Goal: Book appointment/travel/reservation

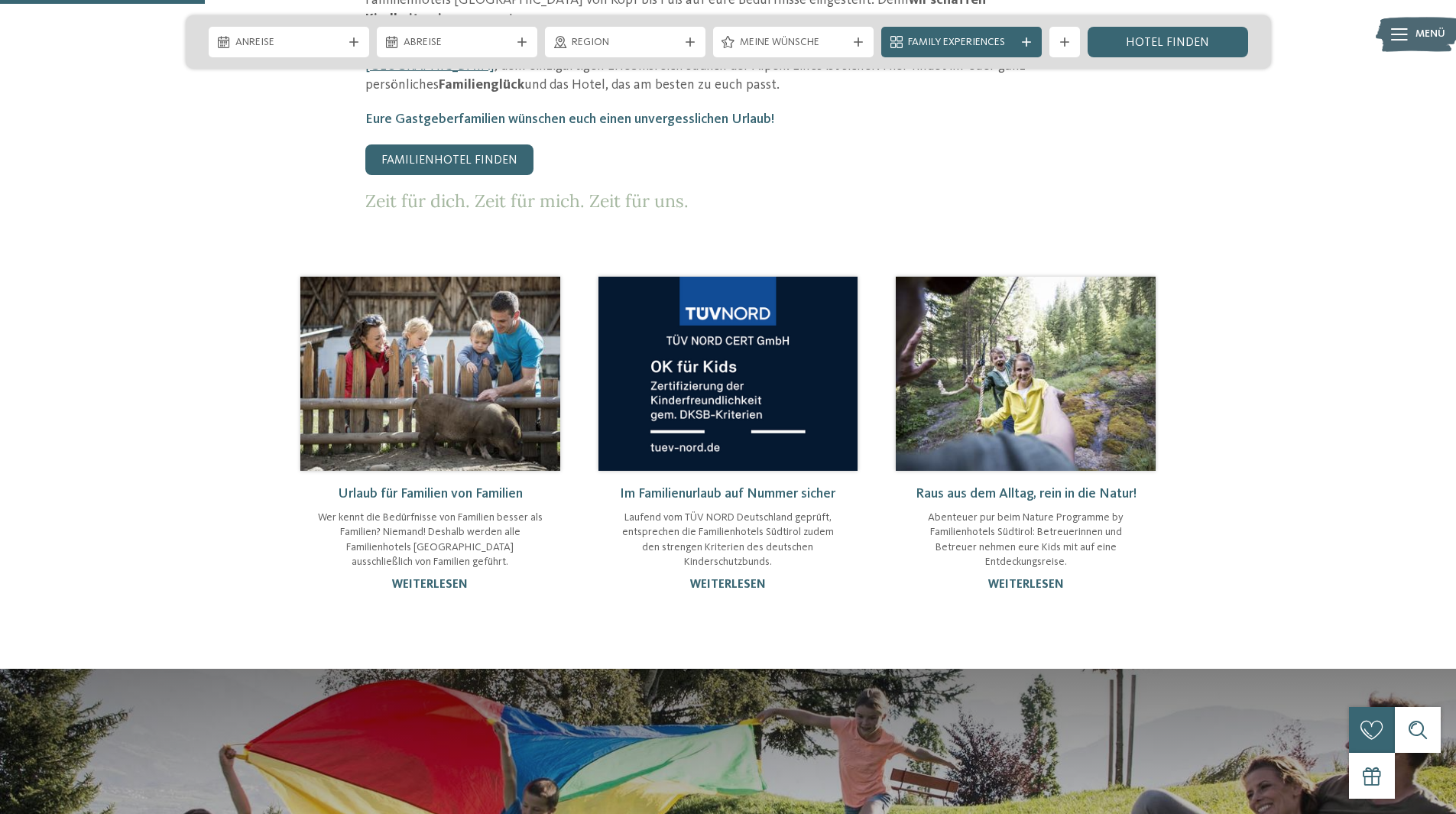
scroll to position [840, 0]
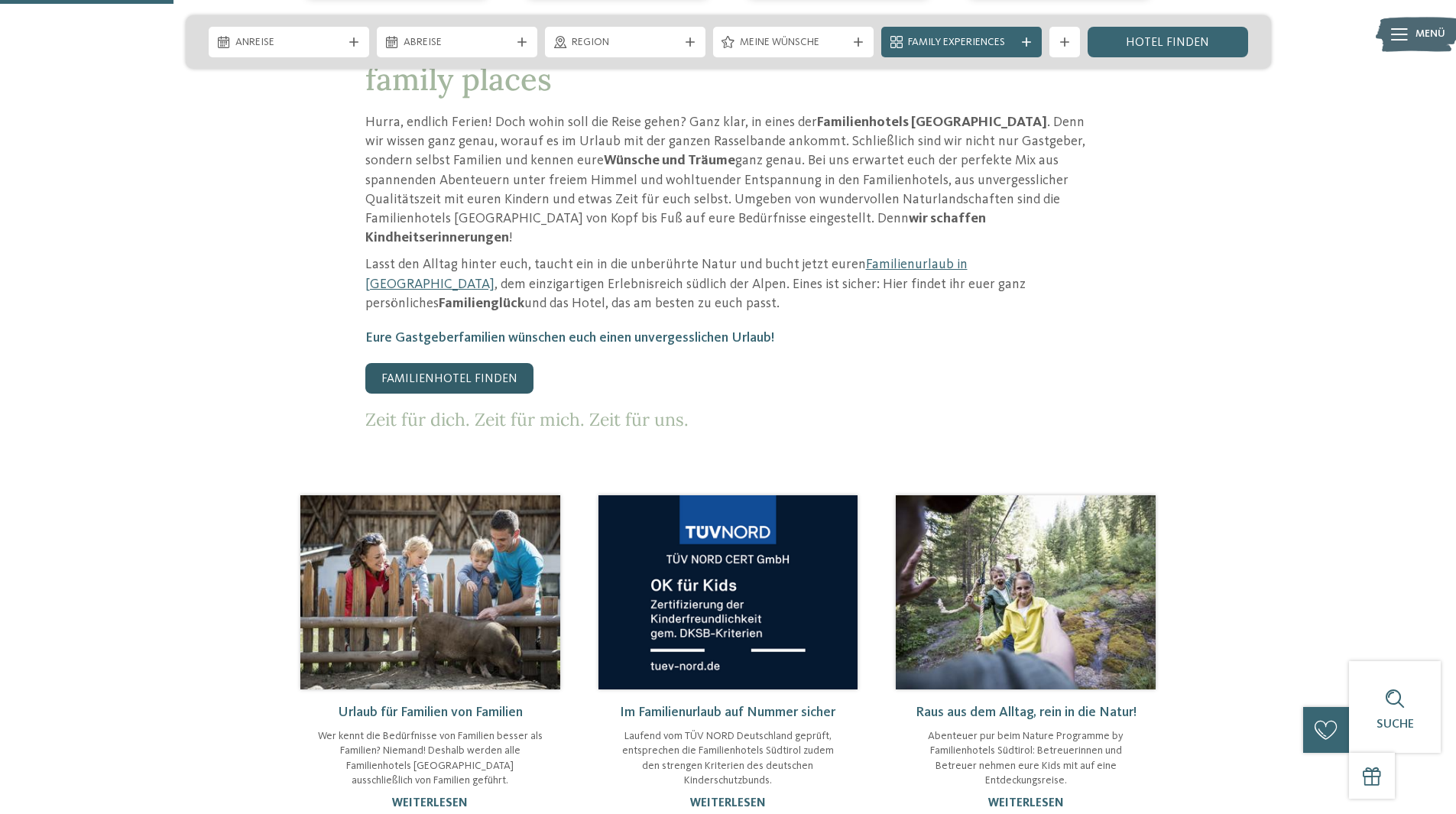
click at [427, 363] on link "Familienhotel finden" at bounding box center [449, 377] width 168 height 30
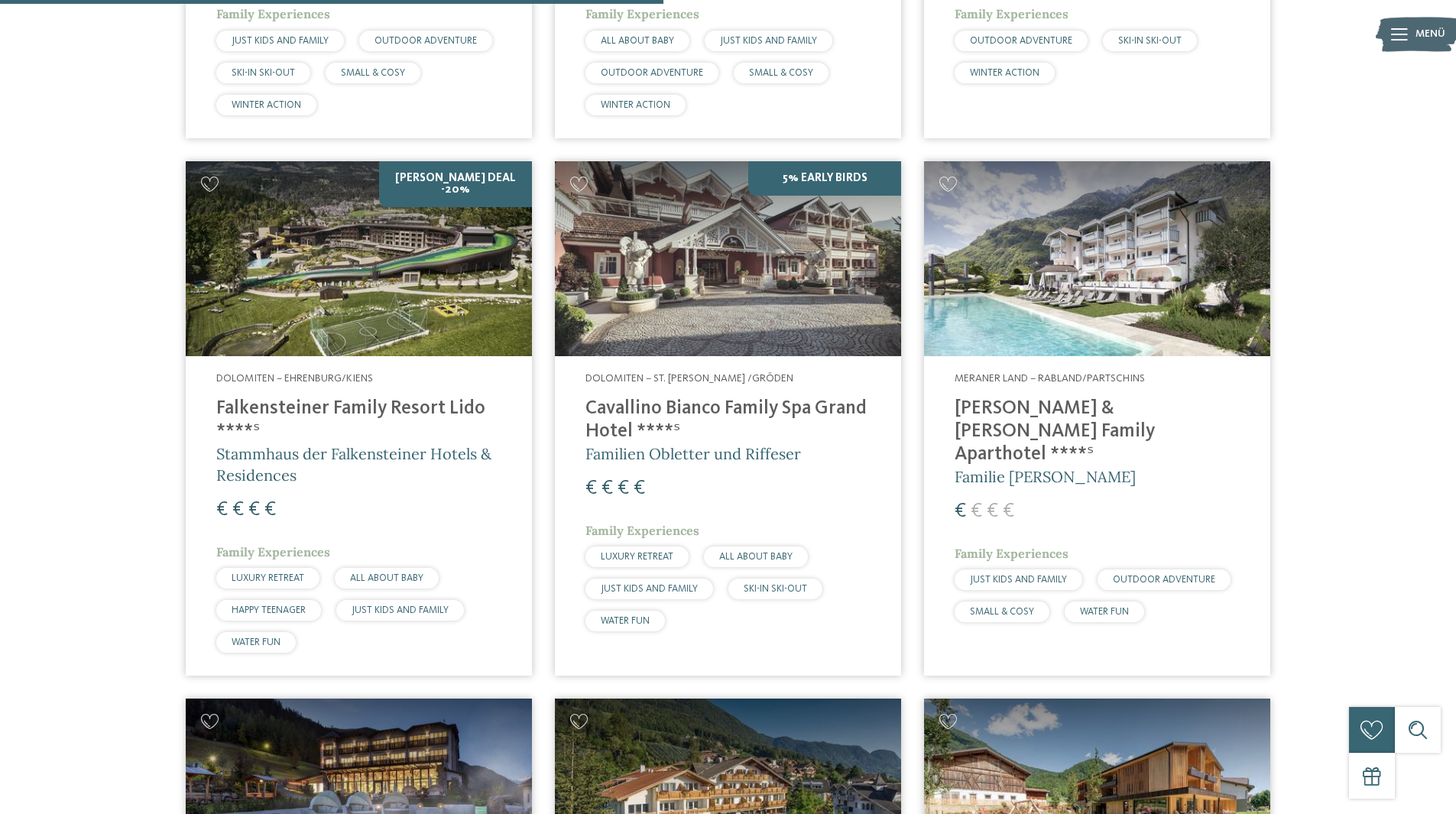
scroll to position [2368, 0]
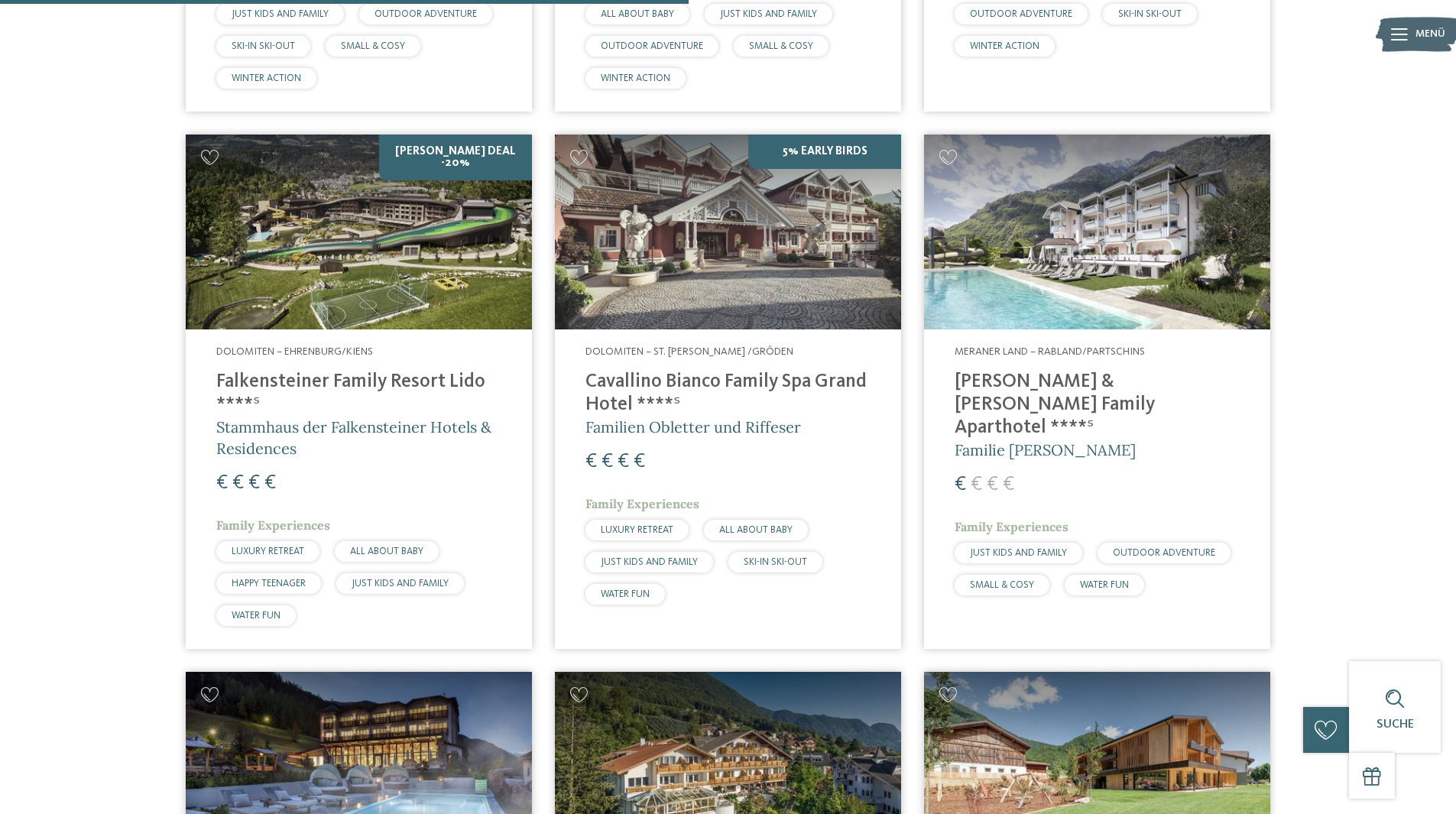
click at [425, 195] on img at bounding box center [359, 232] width 346 height 195
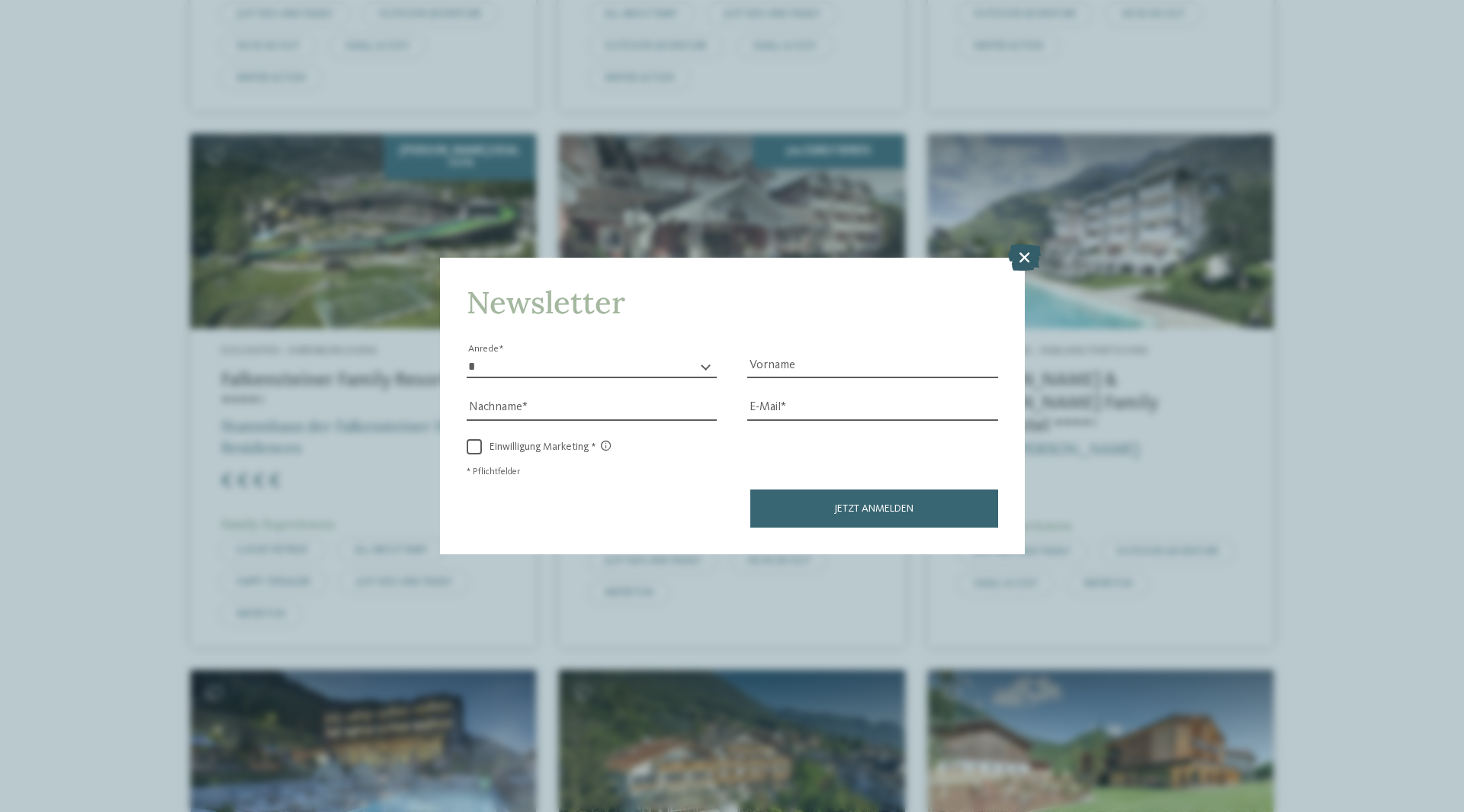
click at [1019, 252] on icon at bounding box center [1024, 257] width 33 height 26
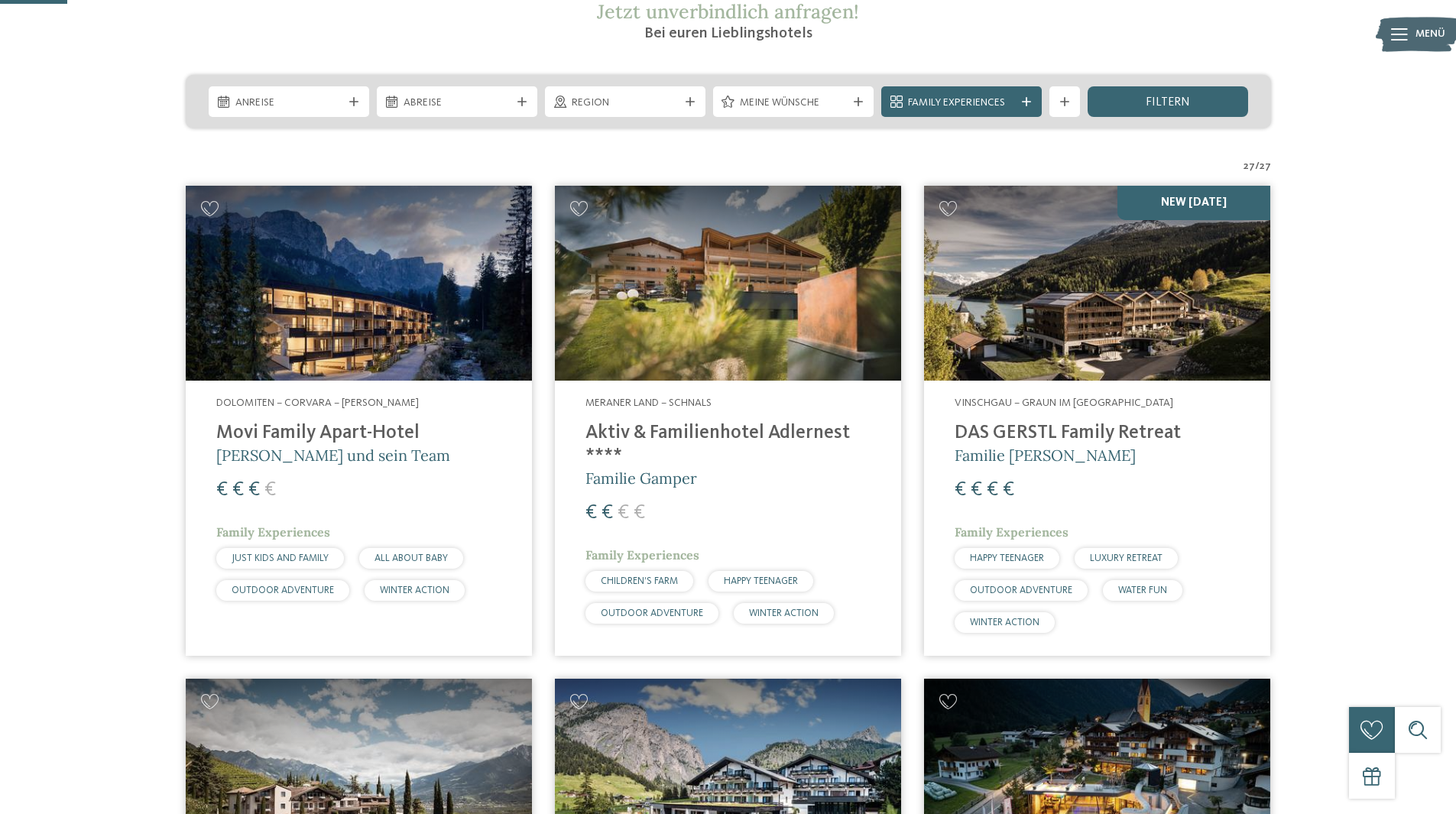
scroll to position [230, 0]
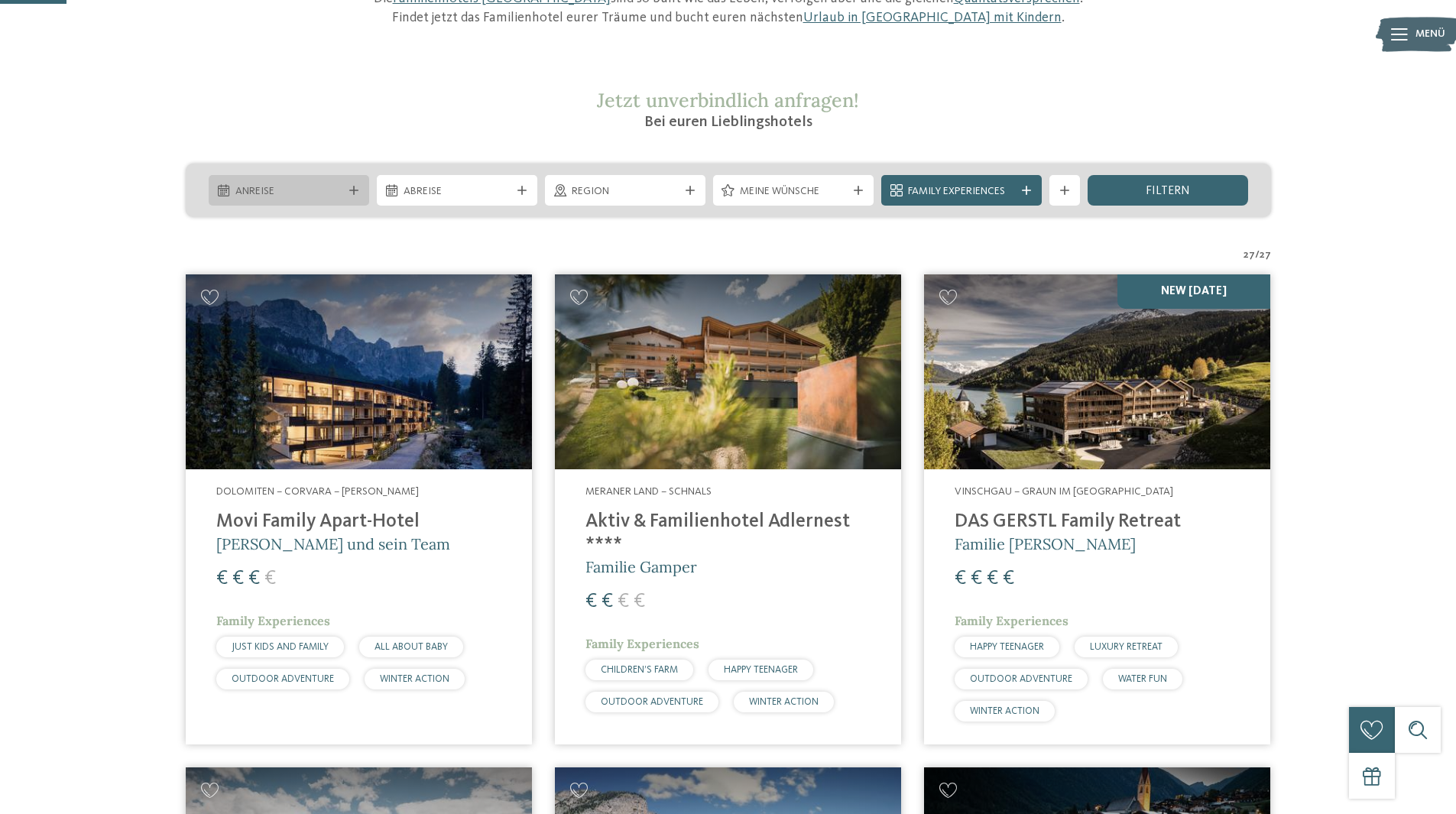
click at [325, 188] on span "Anreise" at bounding box center [288, 192] width 107 height 16
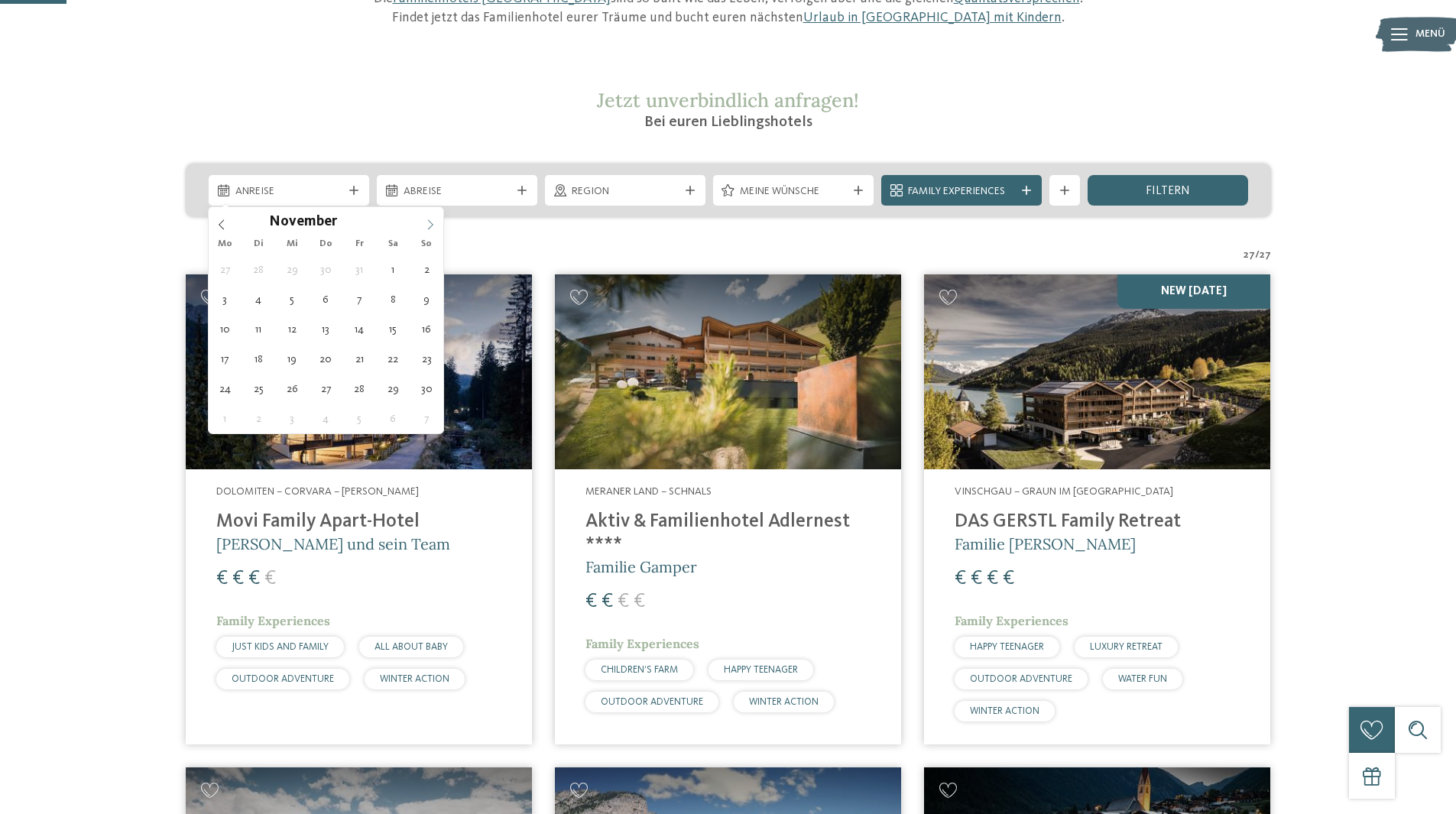
click at [428, 226] on icon at bounding box center [431, 225] width 11 height 11
type input "****"
click at [427, 226] on icon at bounding box center [431, 225] width 11 height 11
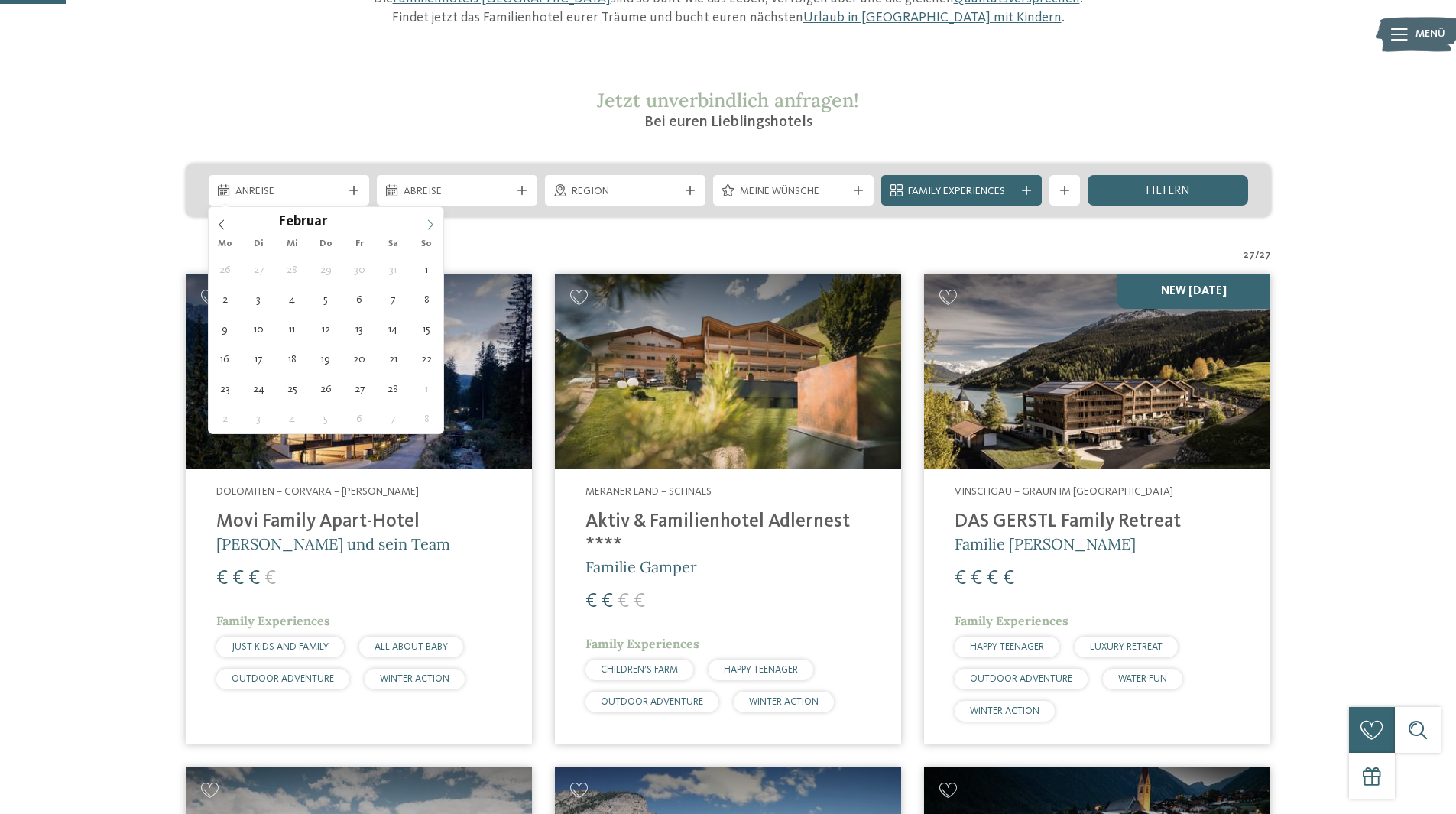
click at [427, 226] on icon at bounding box center [431, 225] width 11 height 11
type div "[DATE]"
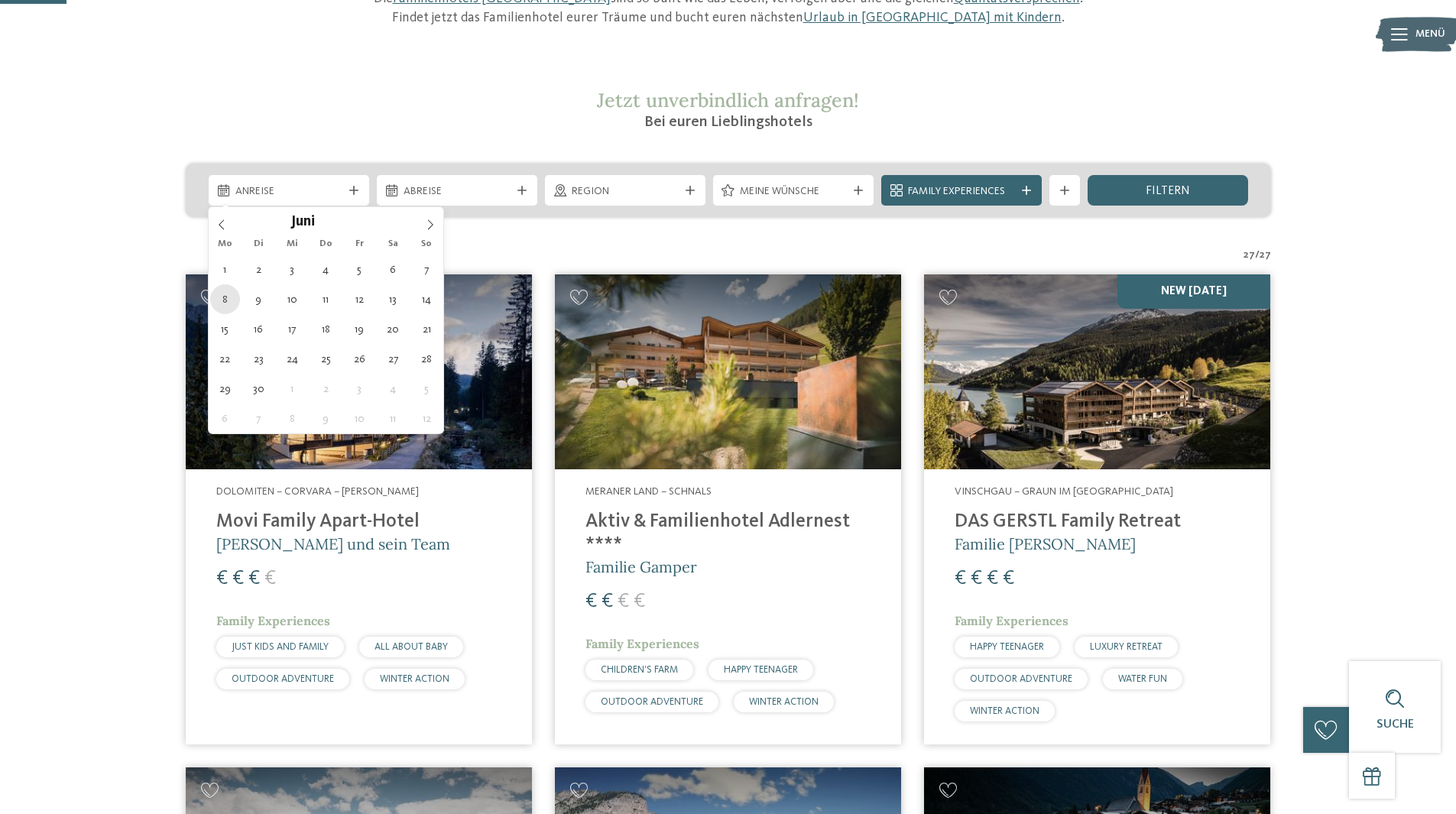
type input "****"
drag, startPoint x: 231, startPoint y: 296, endPoint x: 239, endPoint y: 288, distance: 11.3
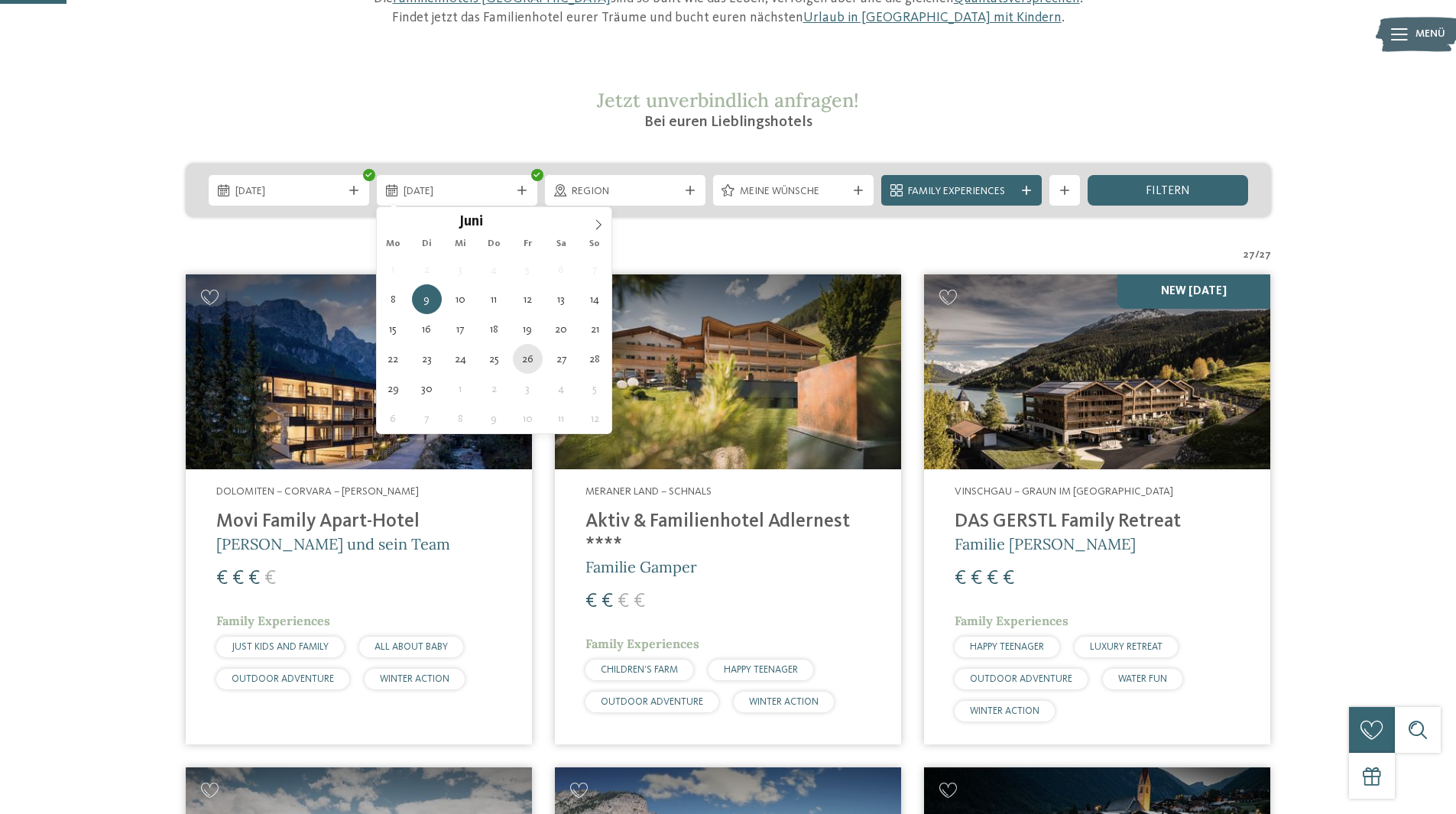
type div "[DATE]"
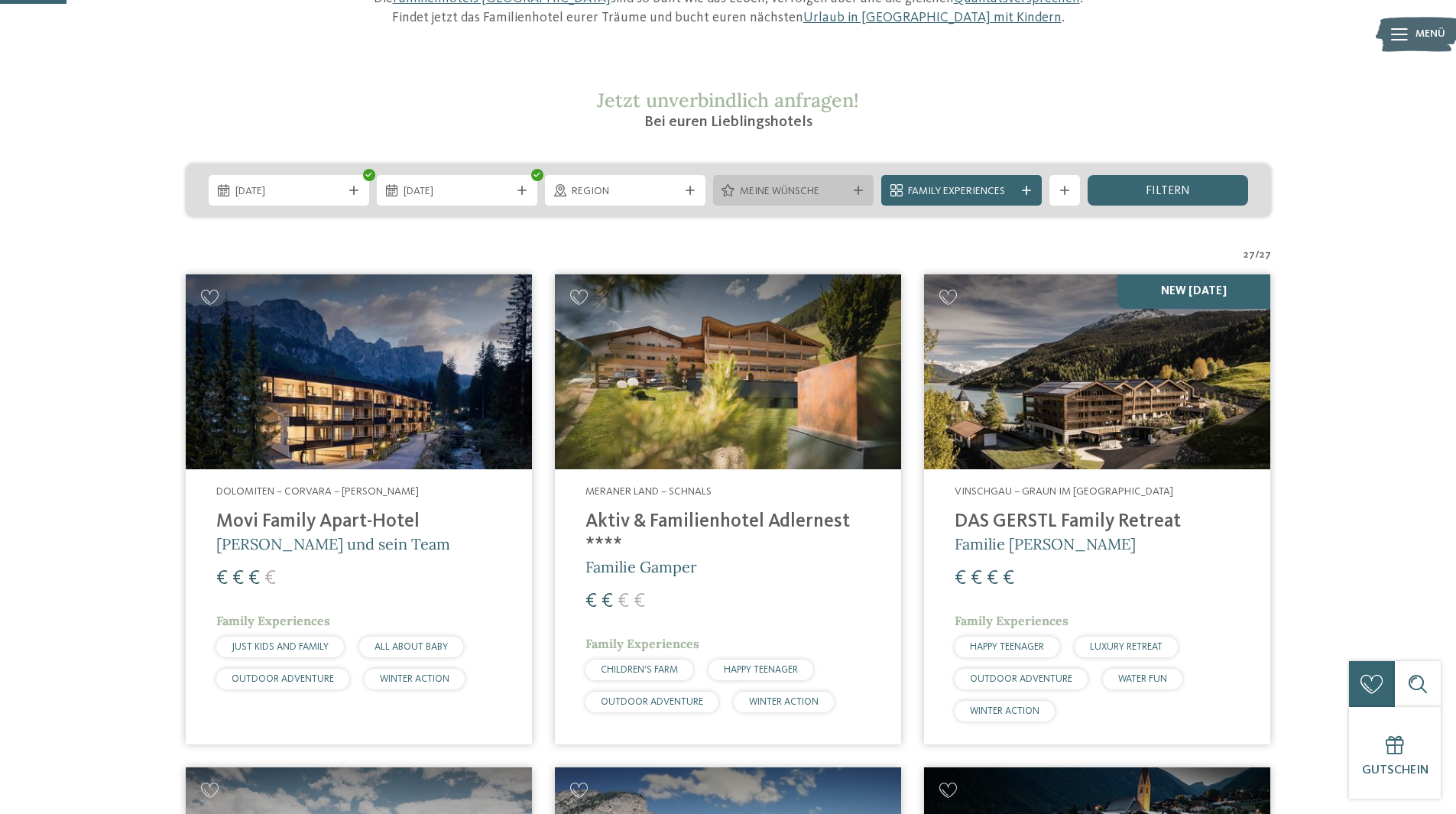
click at [857, 188] on icon at bounding box center [859, 191] width 9 height 9
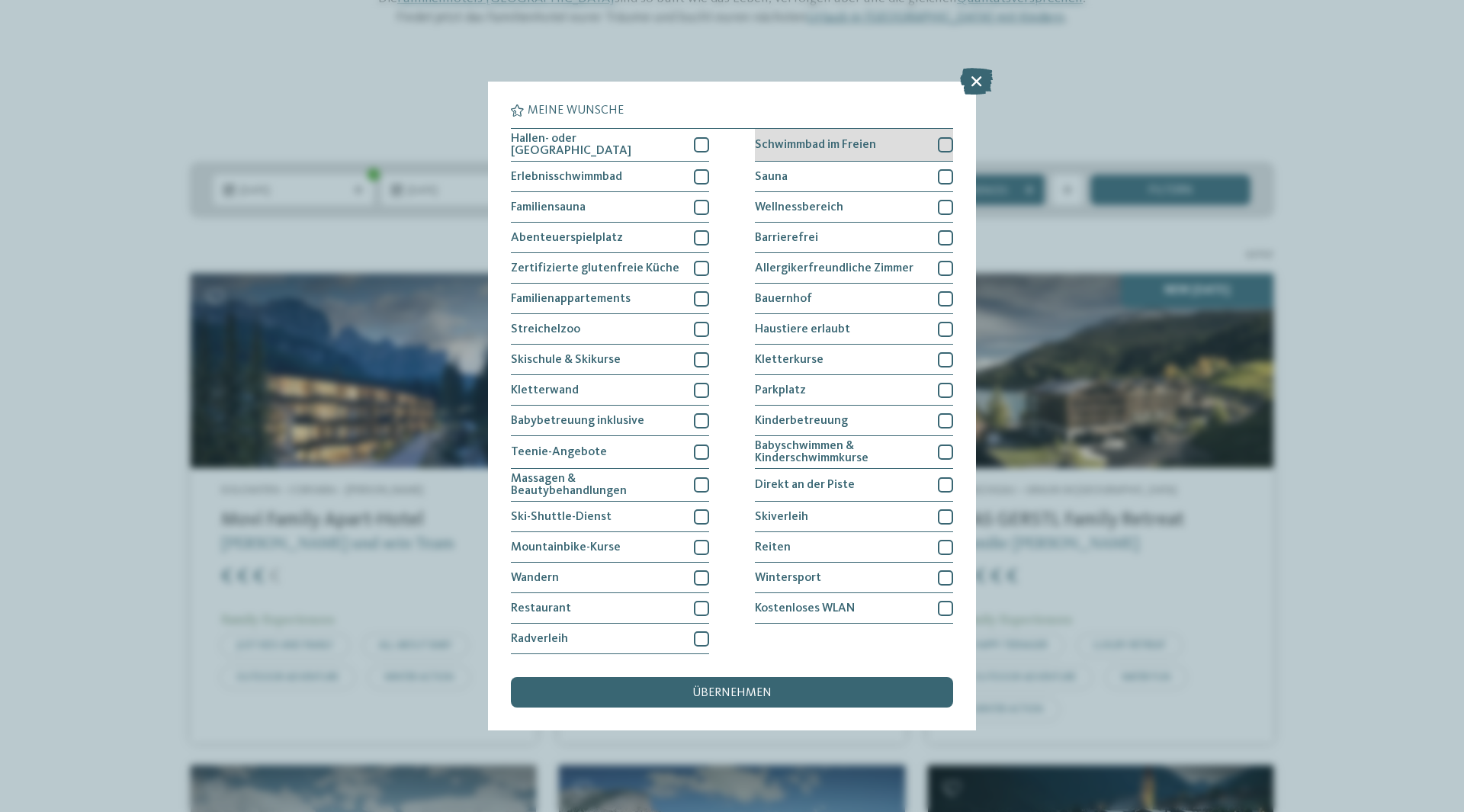
click at [833, 150] on span "Schwimmbad im Freien" at bounding box center [815, 145] width 121 height 12
click at [833, 144] on span "Schwimmbad im Freien" at bounding box center [815, 145] width 121 height 12
click at [975, 83] on icon at bounding box center [976, 81] width 33 height 26
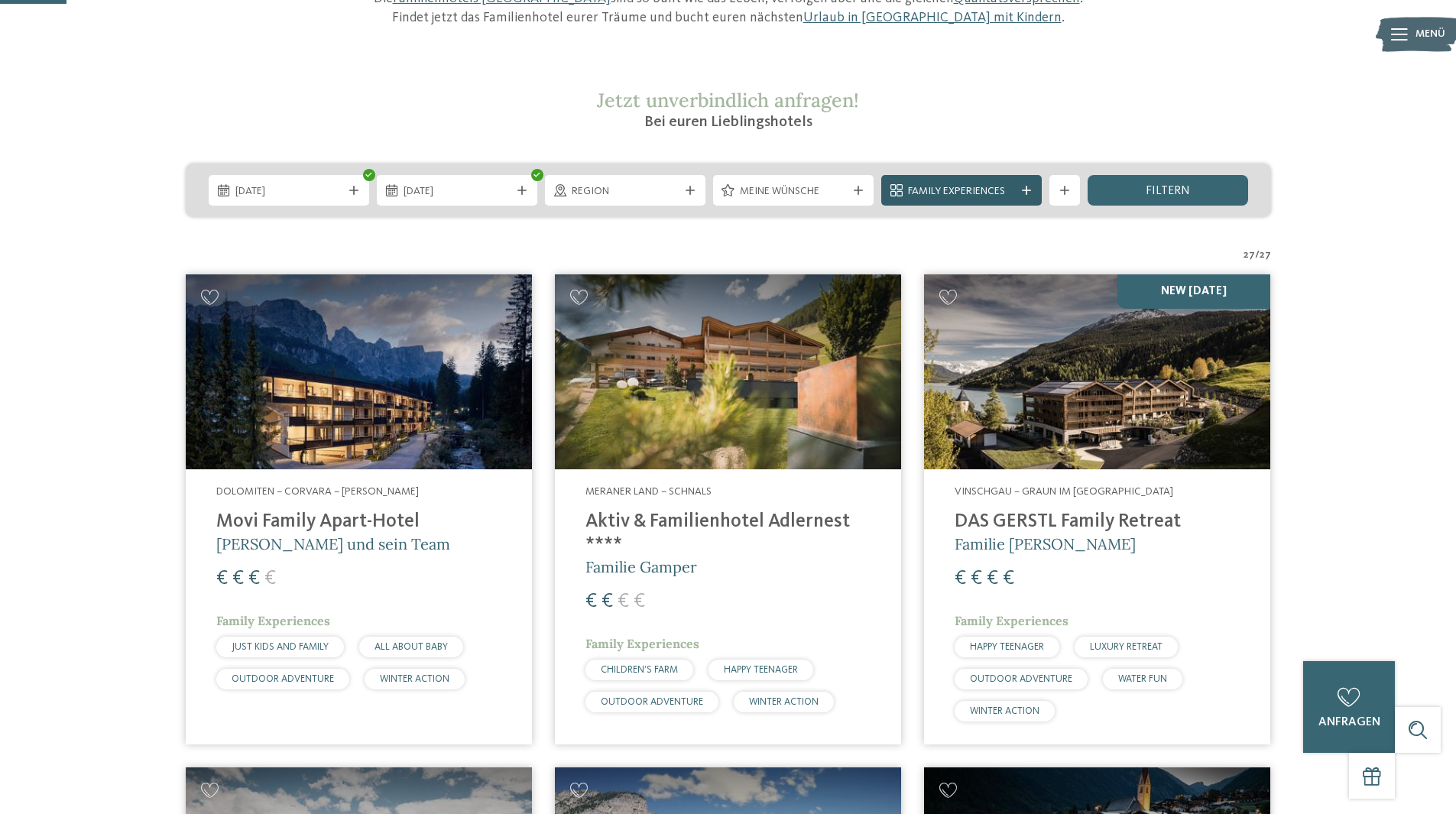
click at [976, 186] on span "Family Experiences" at bounding box center [961, 192] width 107 height 16
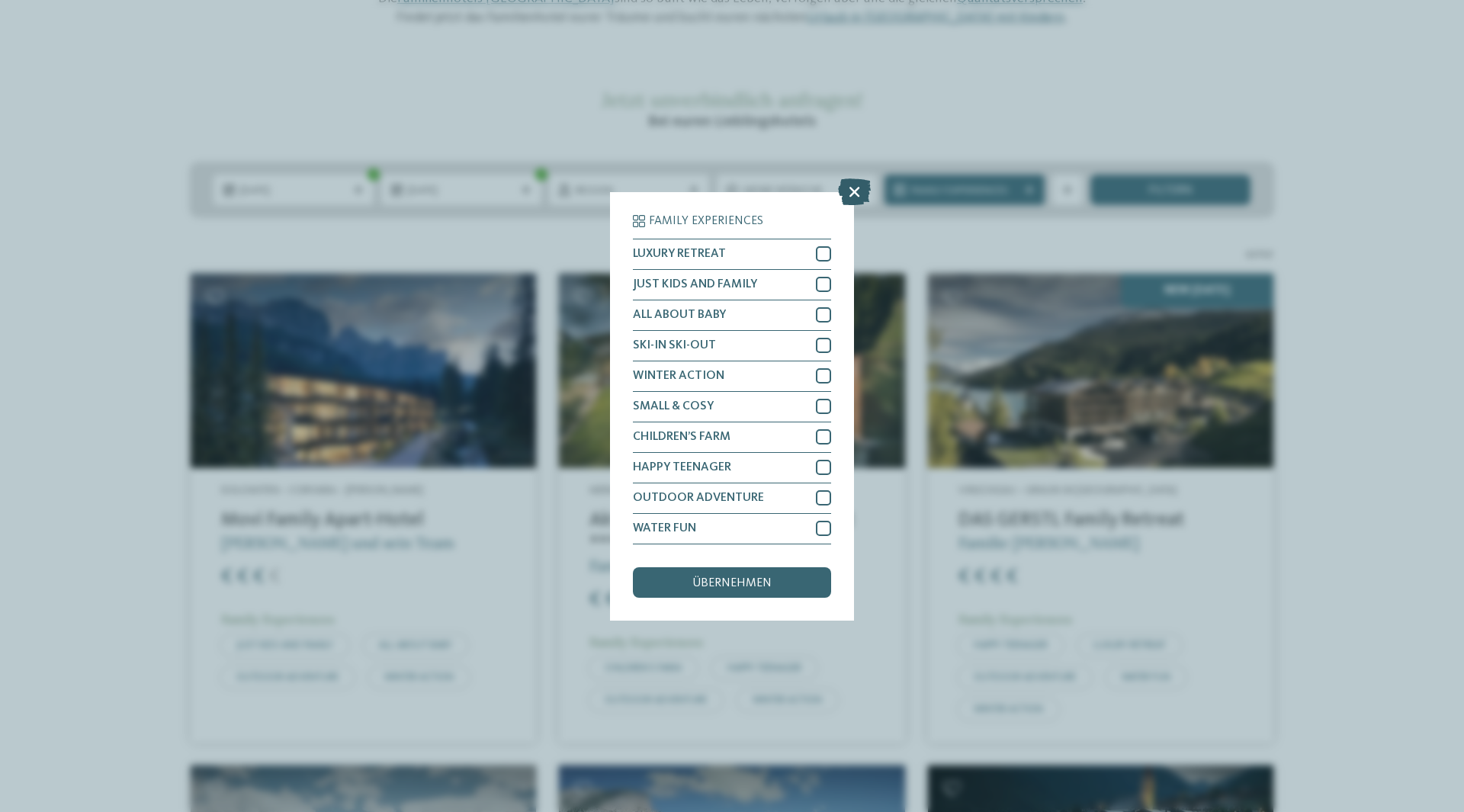
click at [854, 196] on icon at bounding box center [854, 191] width 33 height 26
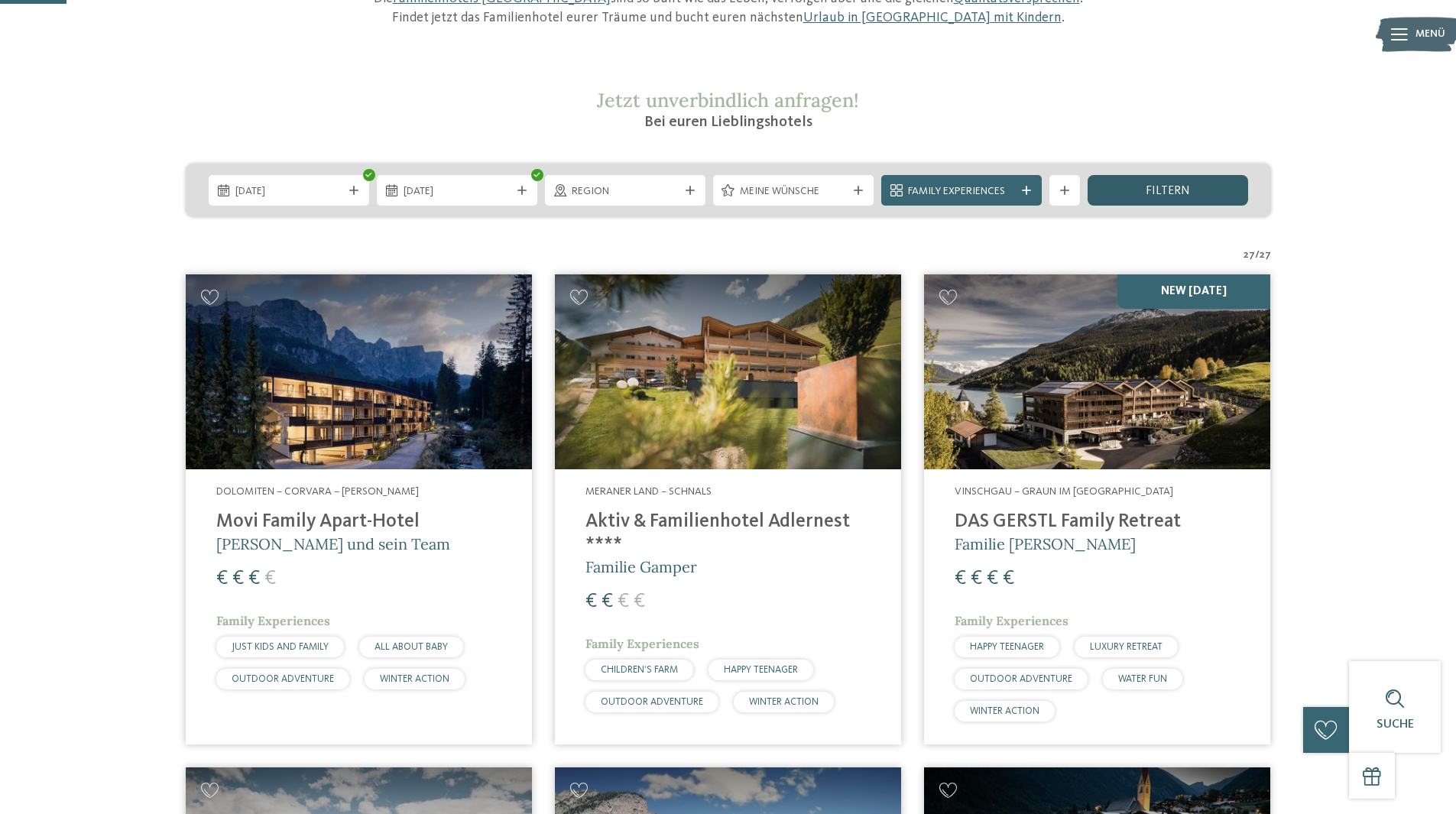
click at [1138, 184] on div "filtern" at bounding box center [1168, 190] width 160 height 30
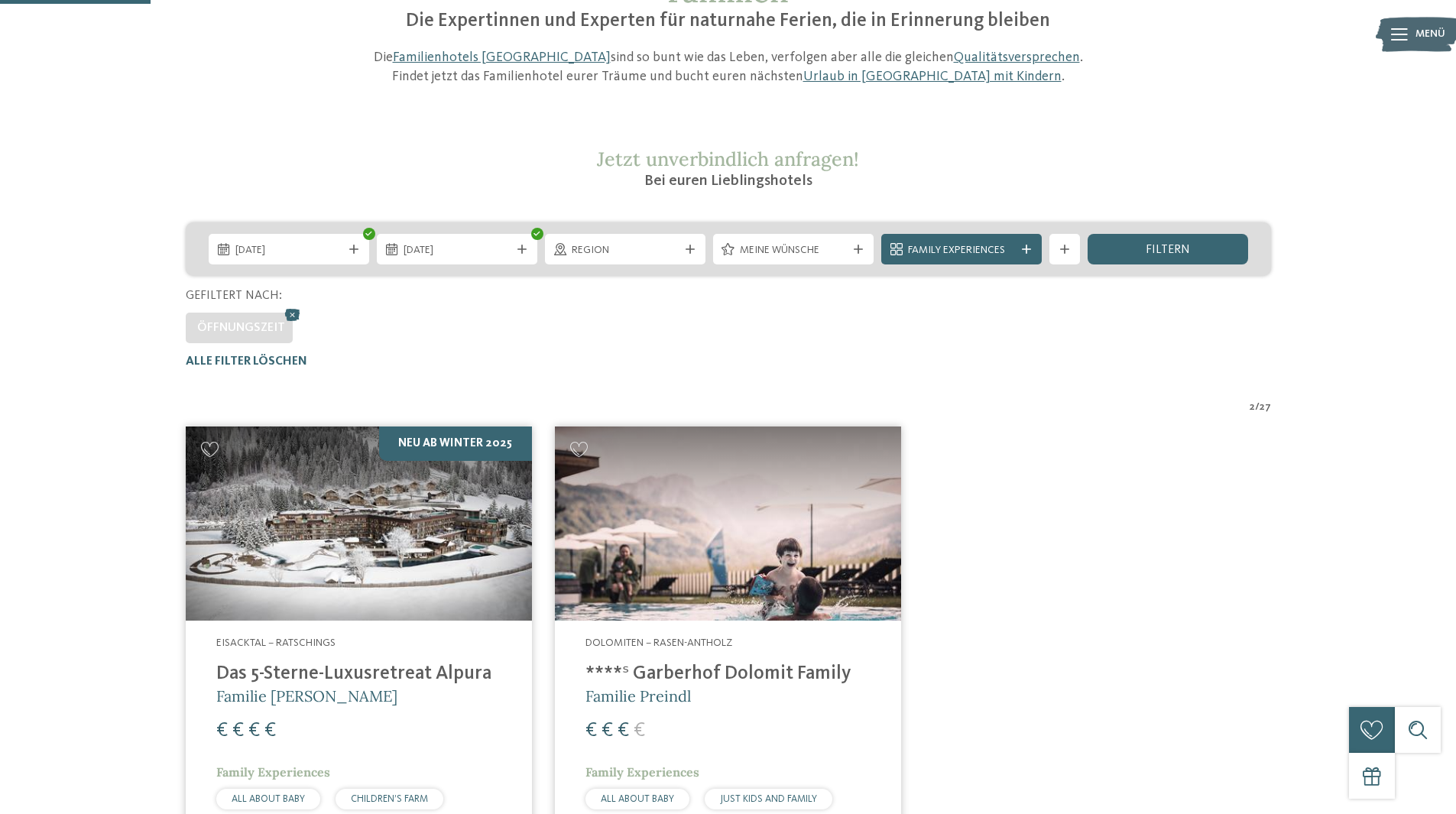
scroll to position [195, 0]
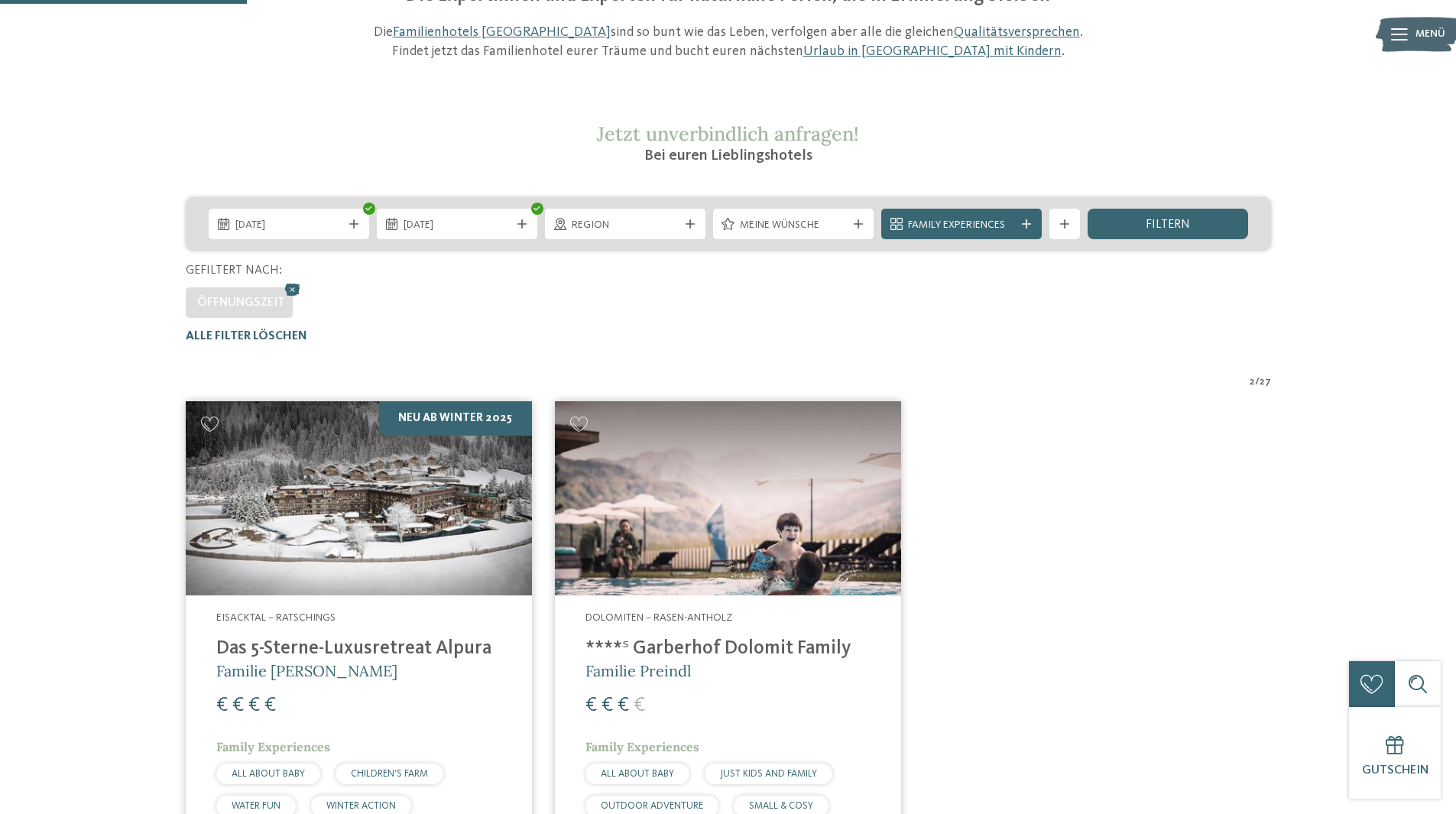
click at [288, 286] on icon at bounding box center [292, 289] width 23 height 20
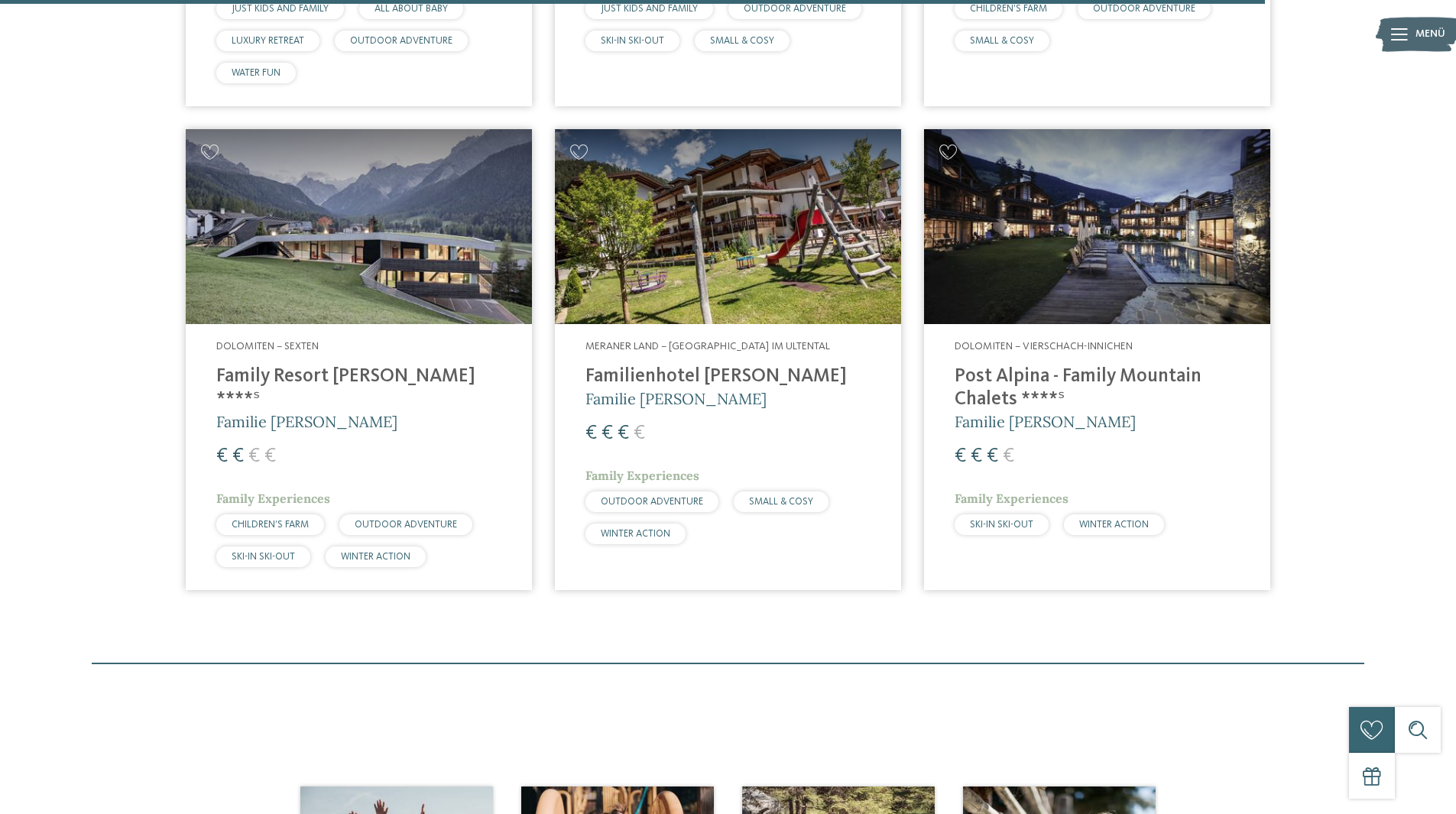
scroll to position [4304, 0]
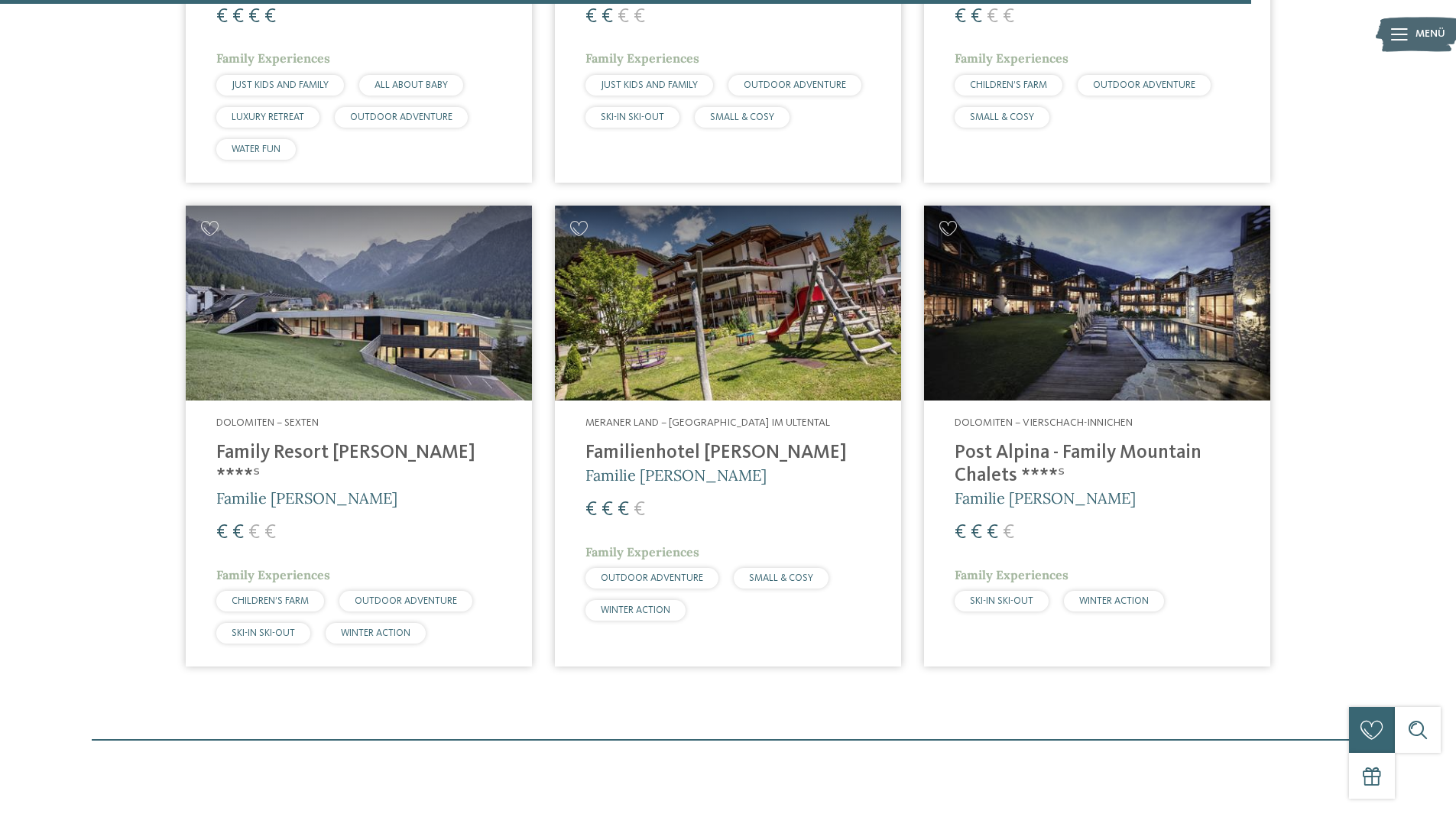
click at [339, 315] on img at bounding box center [359, 303] width 346 height 195
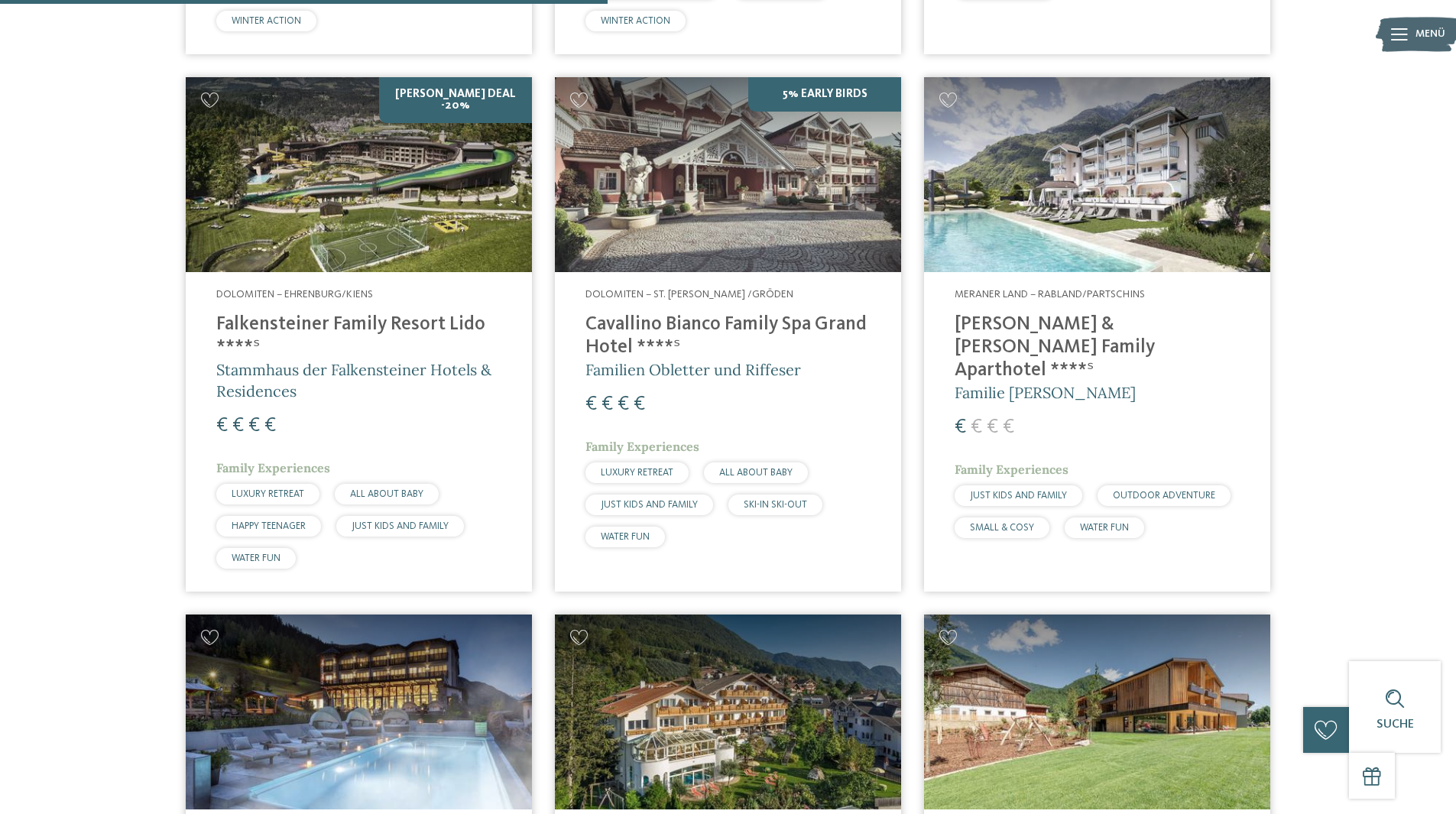
scroll to position [2089, 0]
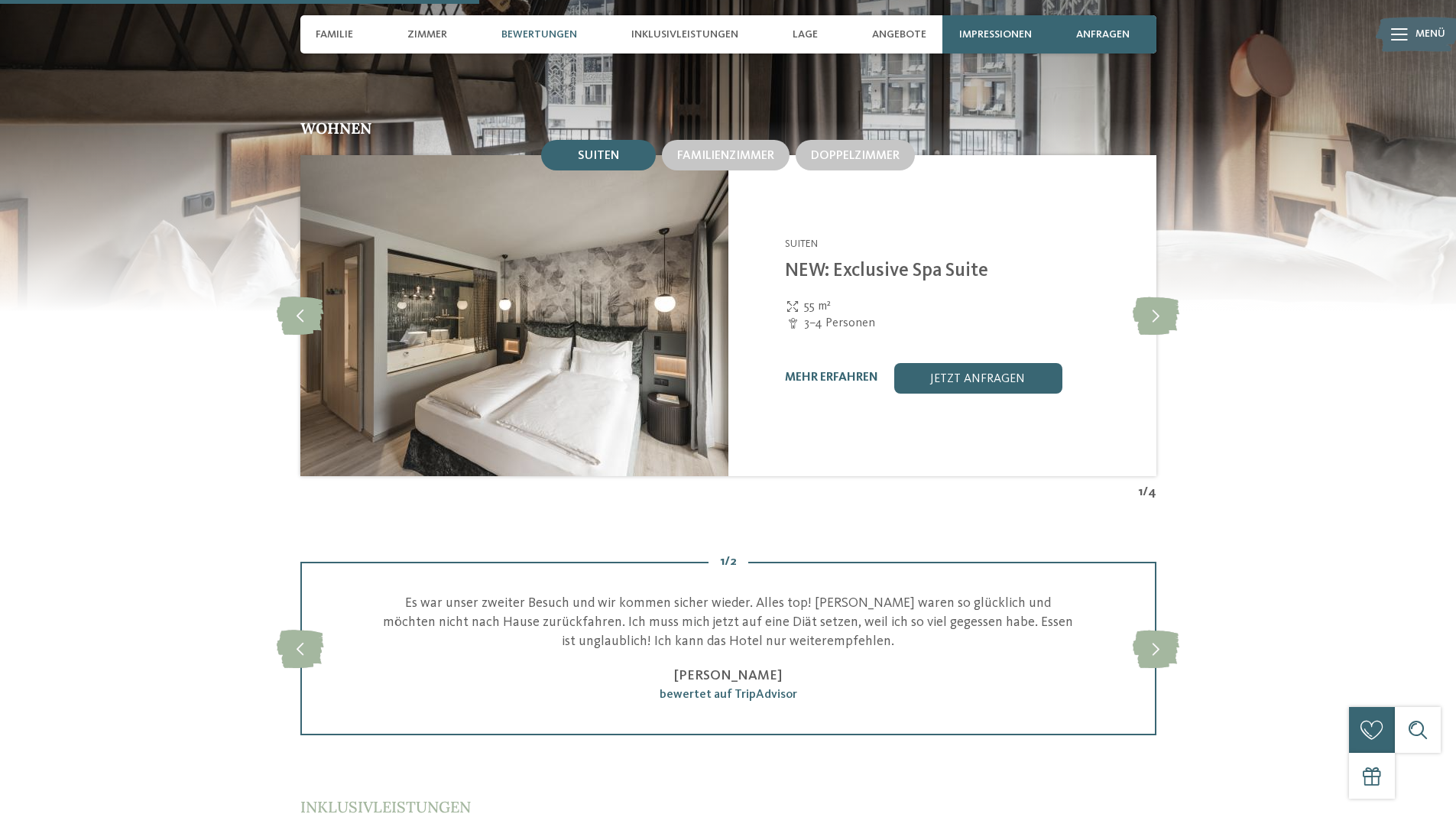
scroll to position [1681, 0]
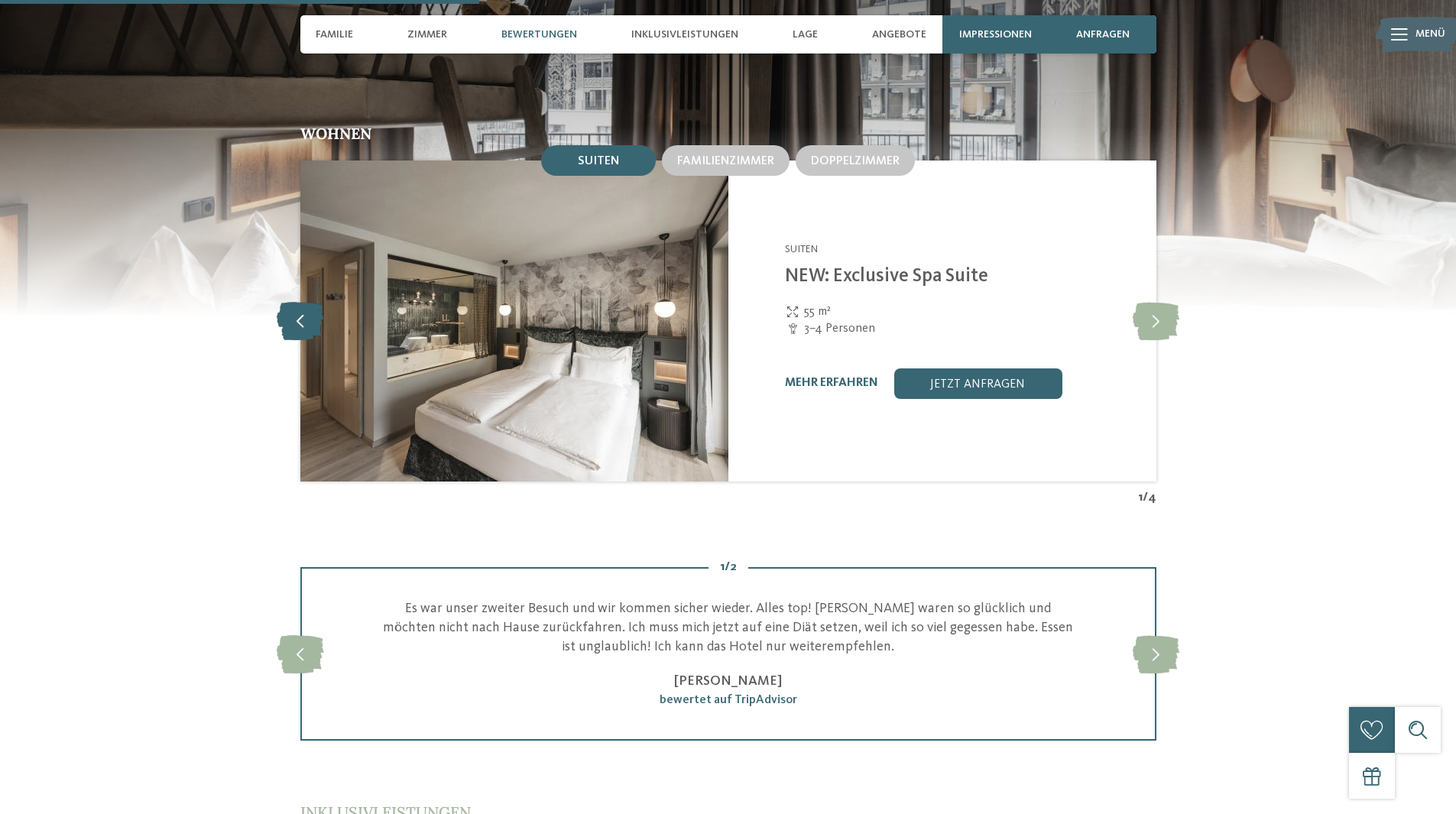
click at [311, 303] on icon at bounding box center [300, 321] width 47 height 38
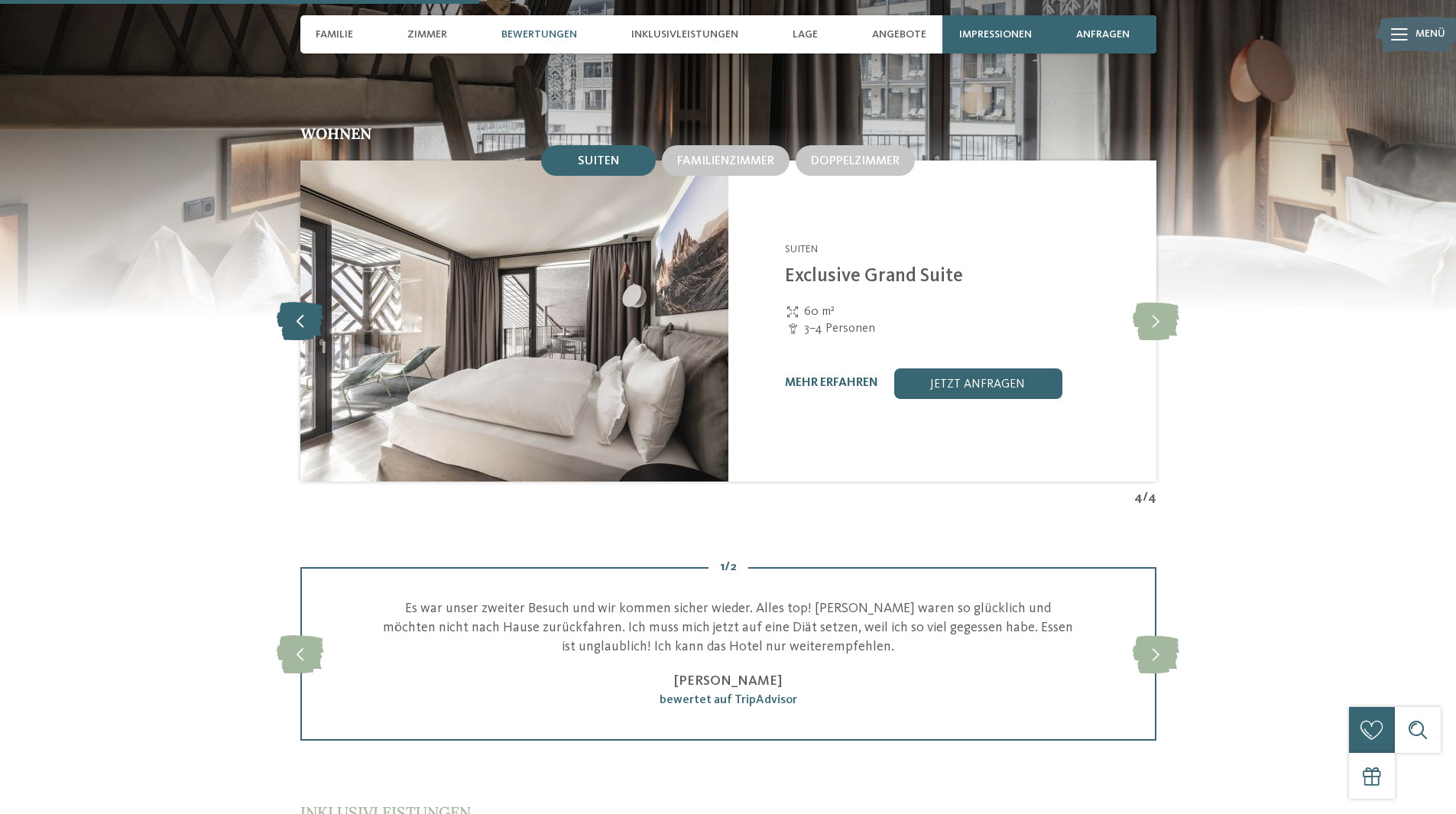
click at [309, 302] on icon at bounding box center [300, 321] width 47 height 38
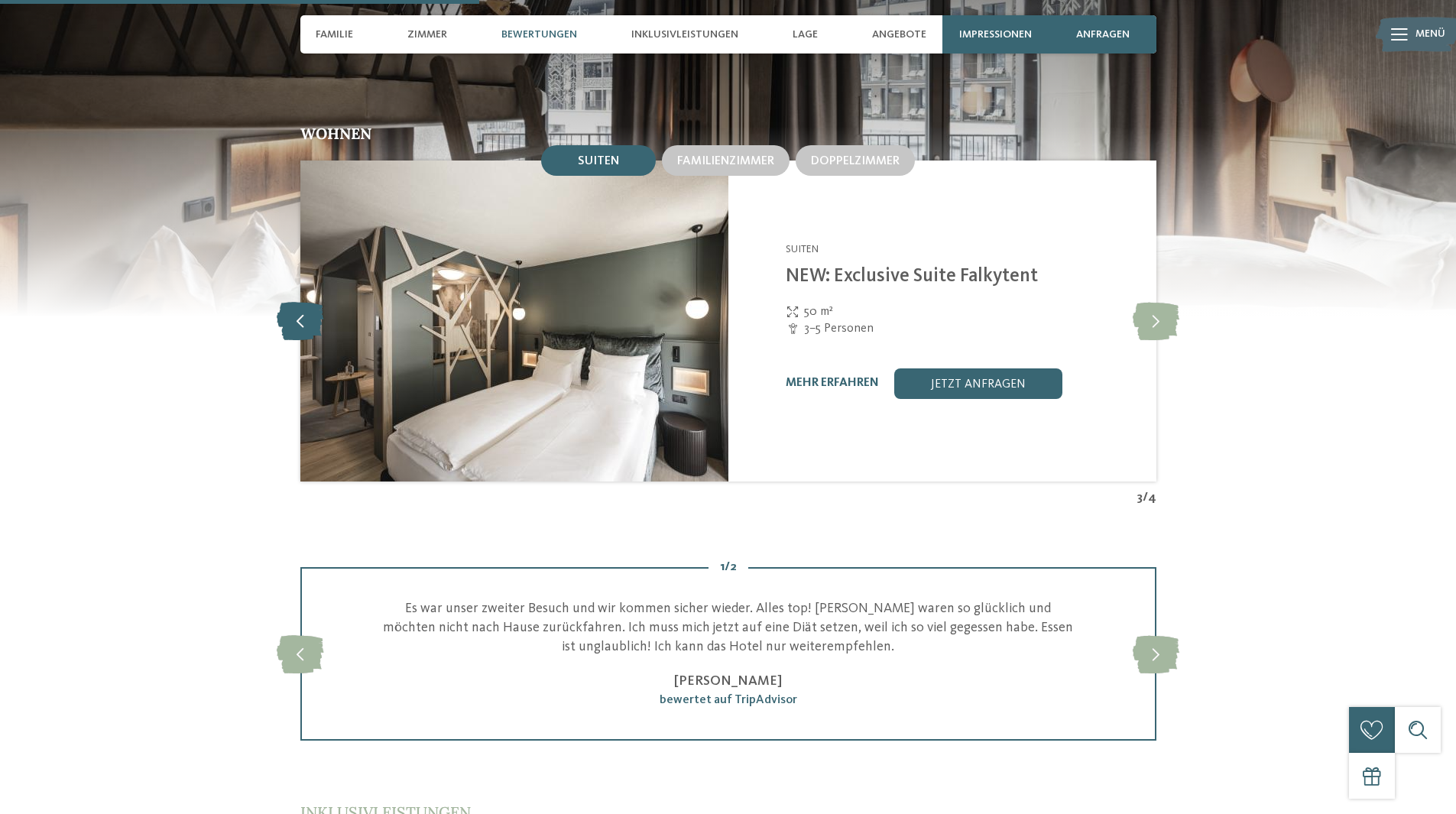
click at [309, 302] on icon at bounding box center [300, 321] width 47 height 38
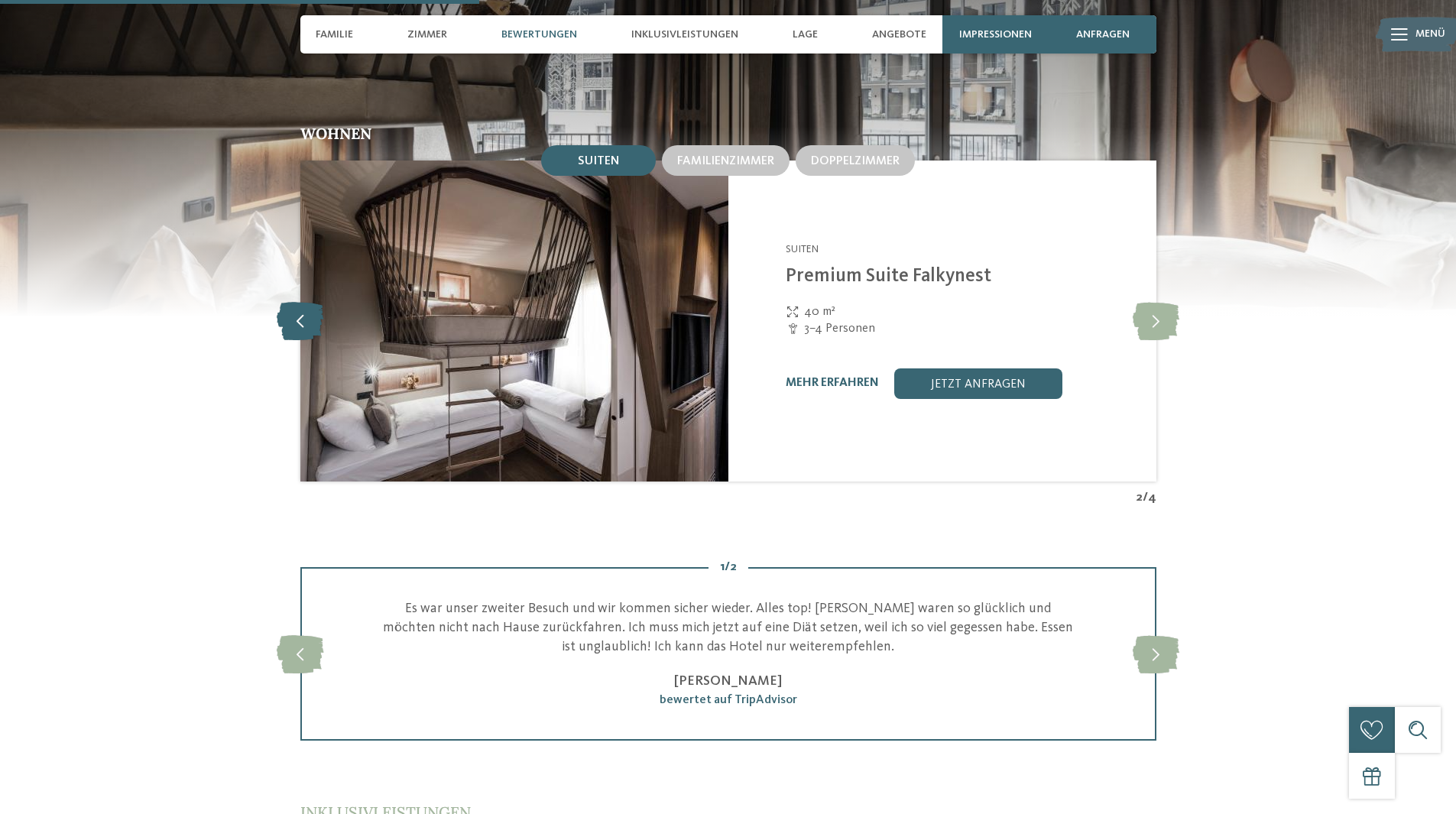
click at [309, 302] on icon at bounding box center [300, 321] width 47 height 38
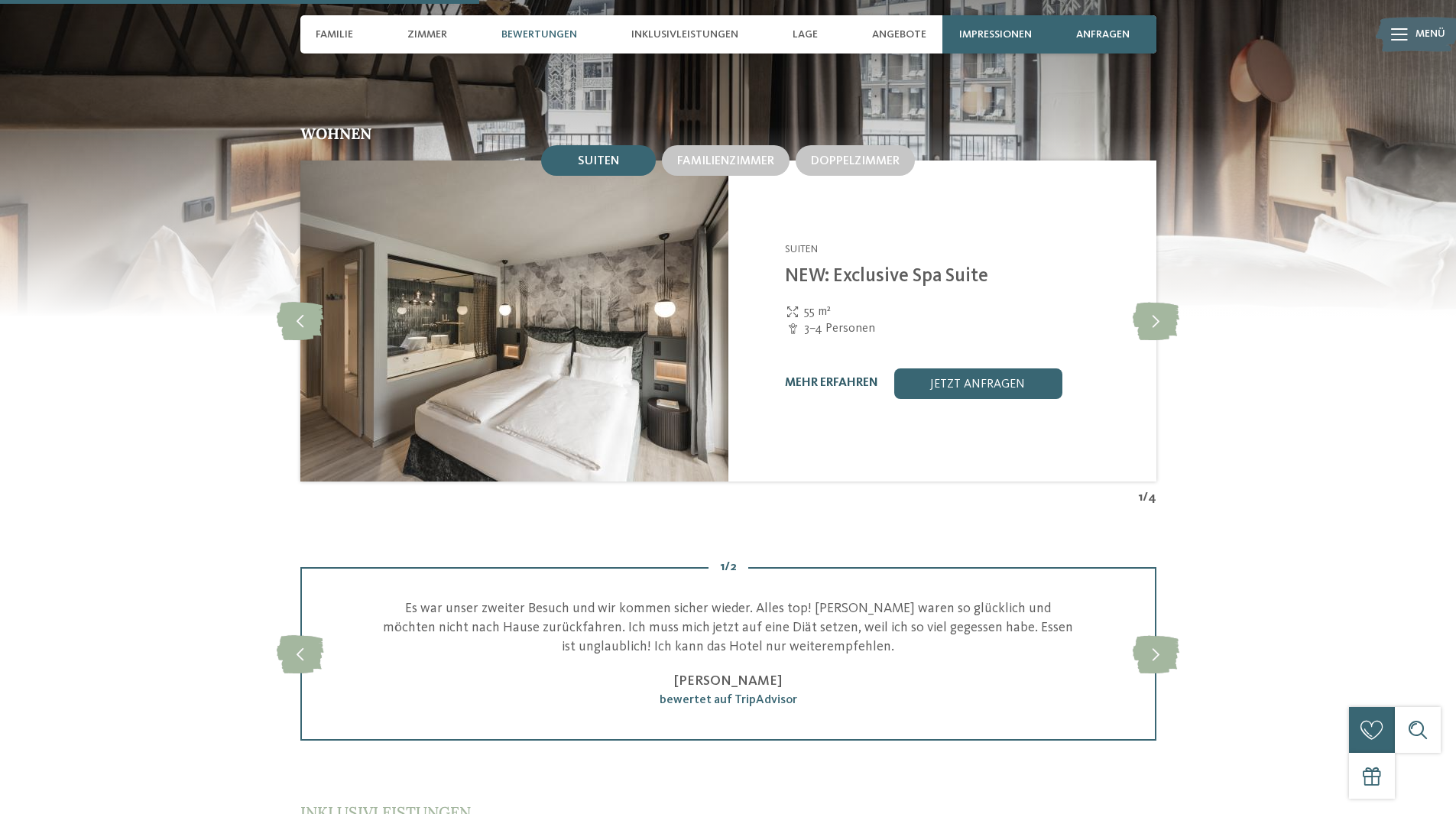
click at [829, 377] on link "mehr erfahren" at bounding box center [832, 383] width 93 height 12
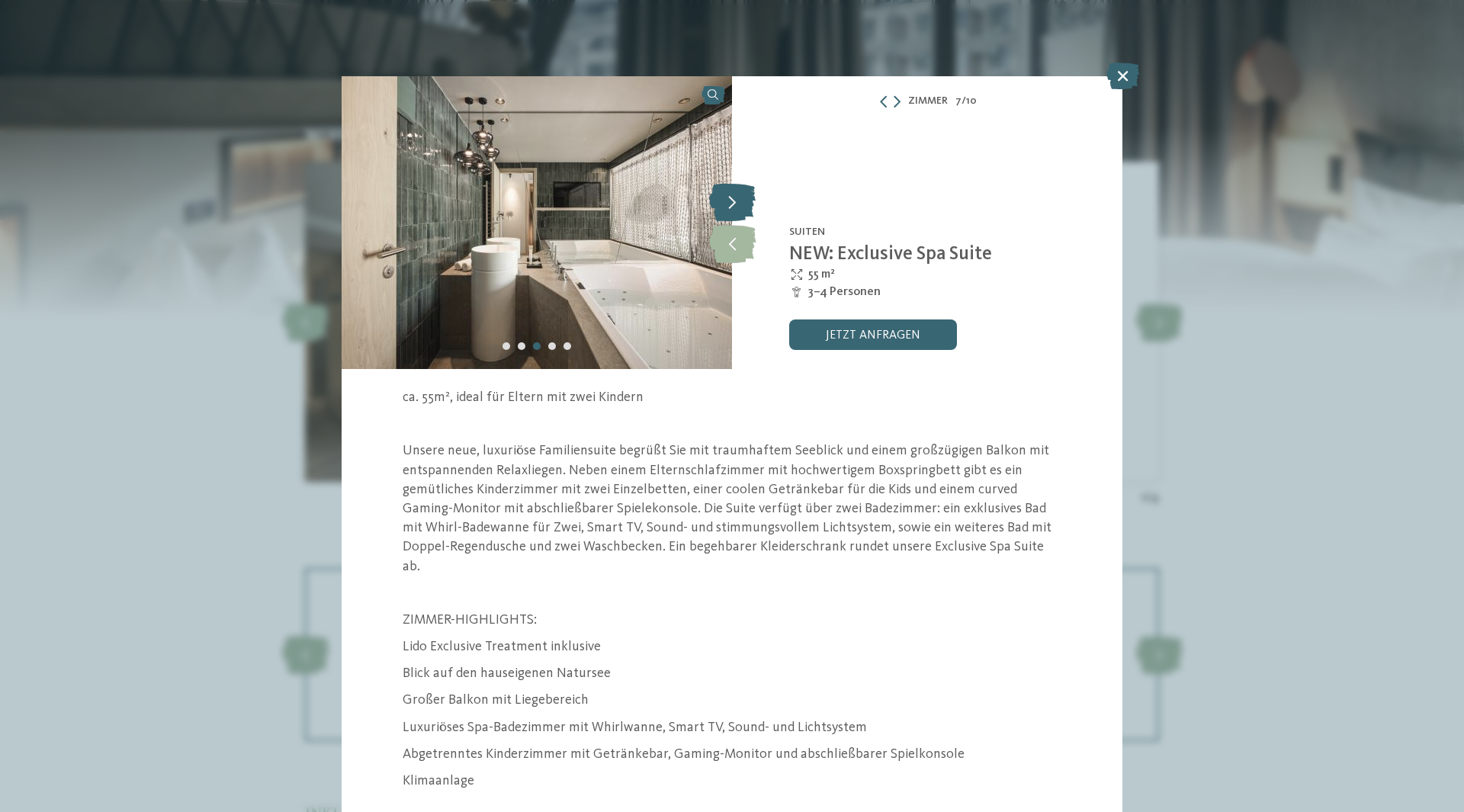
click at [736, 197] on icon at bounding box center [732, 202] width 47 height 38
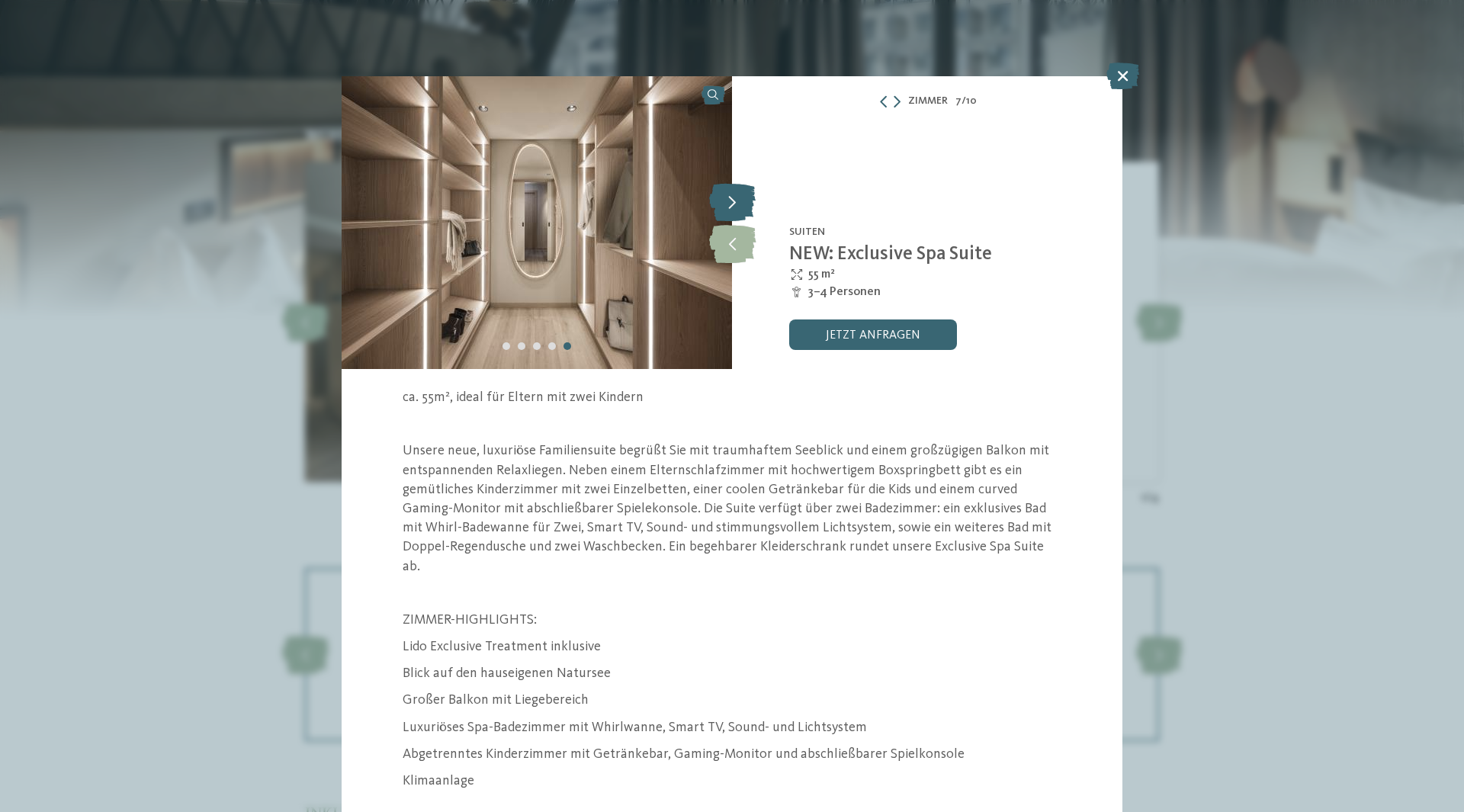
click at [731, 197] on icon at bounding box center [732, 202] width 47 height 38
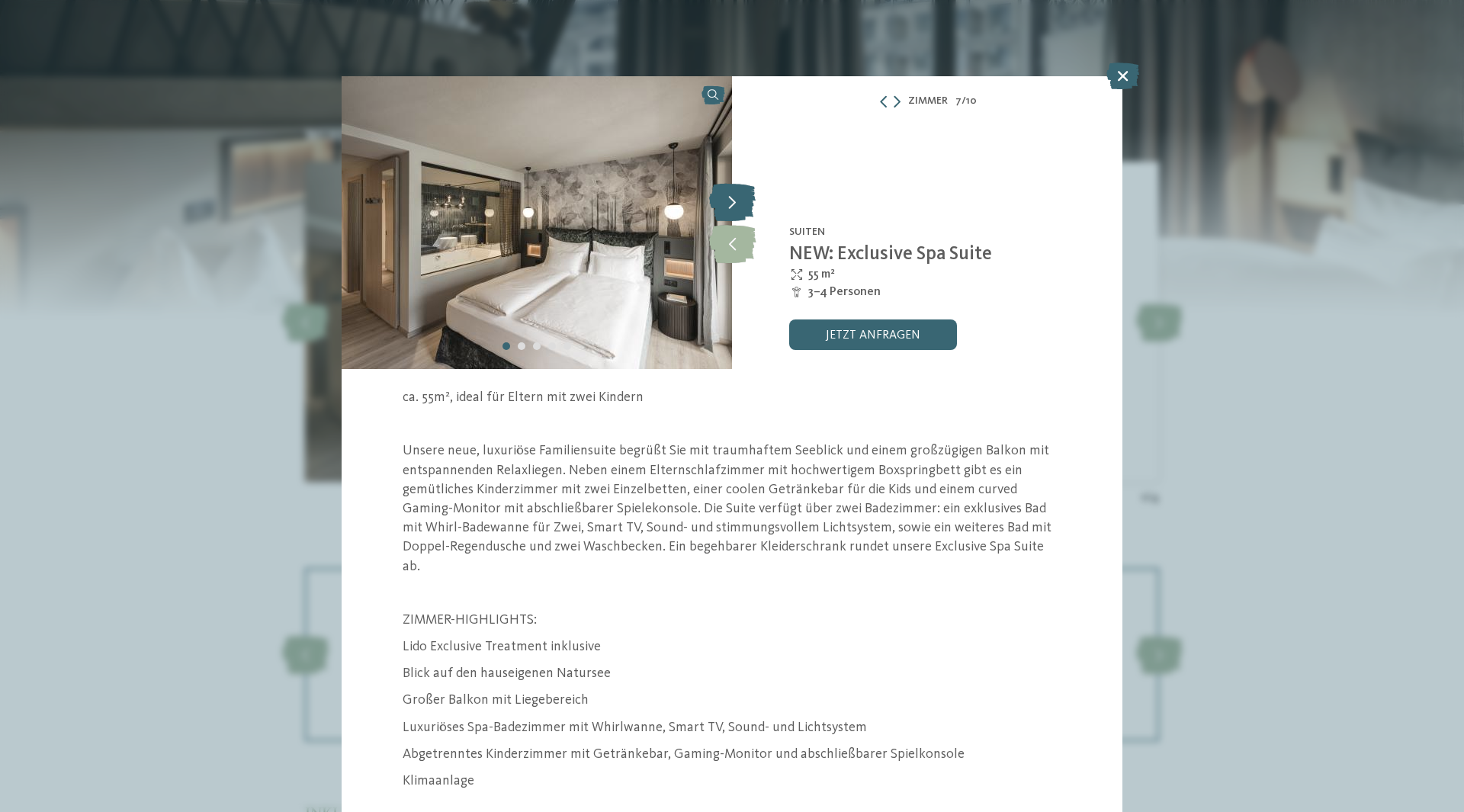
click at [729, 196] on icon at bounding box center [732, 202] width 47 height 38
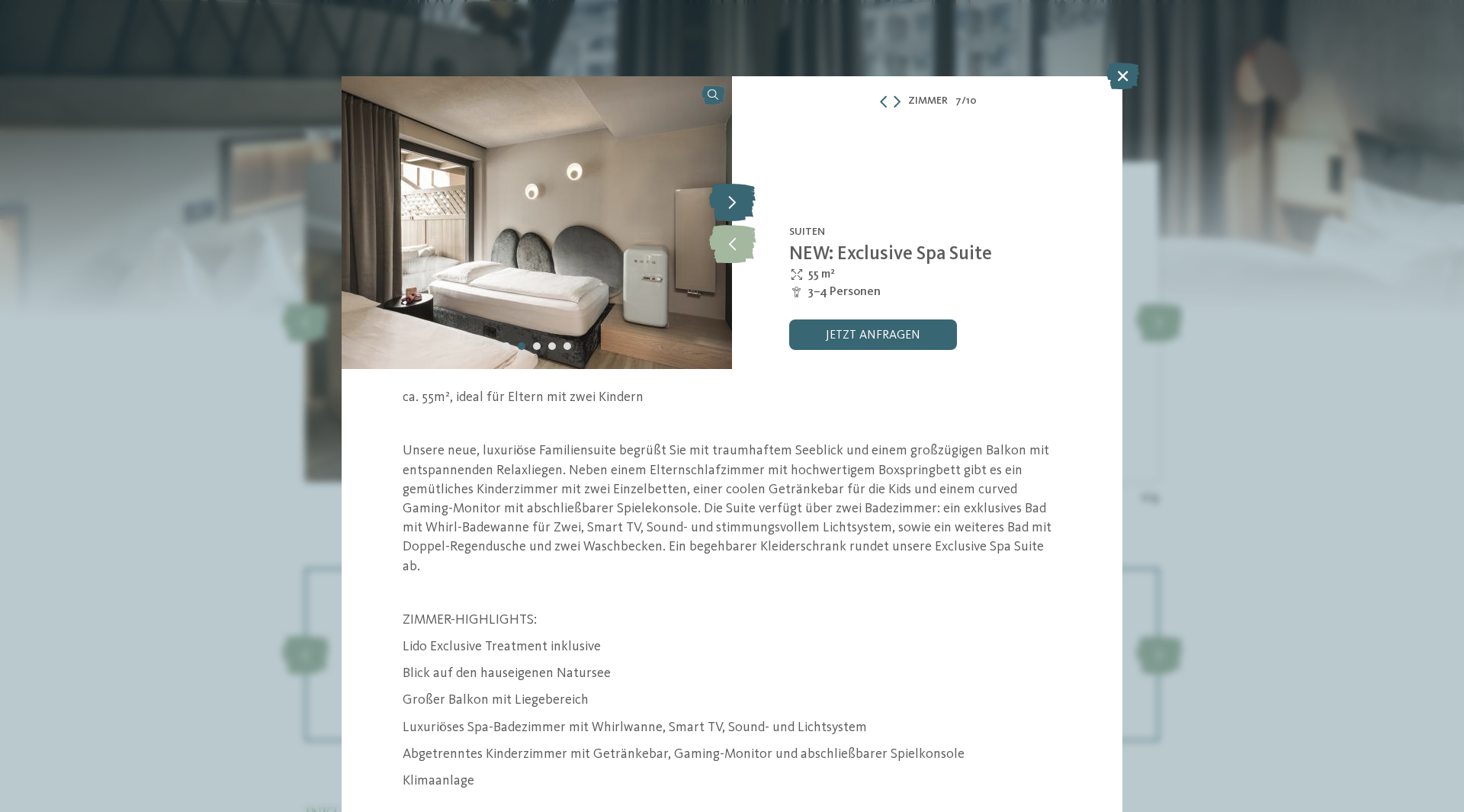
click at [729, 196] on icon at bounding box center [732, 202] width 47 height 38
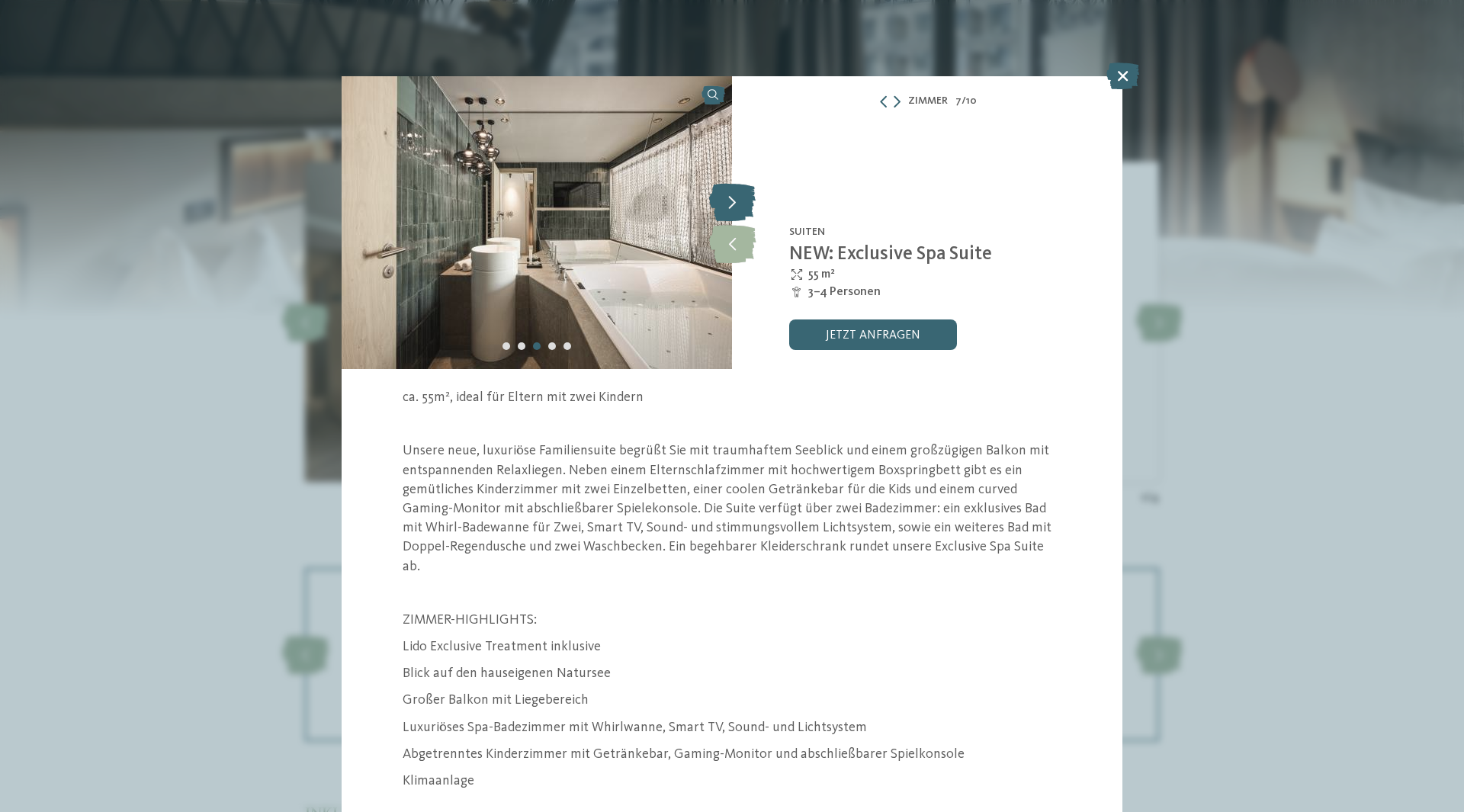
click at [729, 196] on icon at bounding box center [732, 202] width 47 height 38
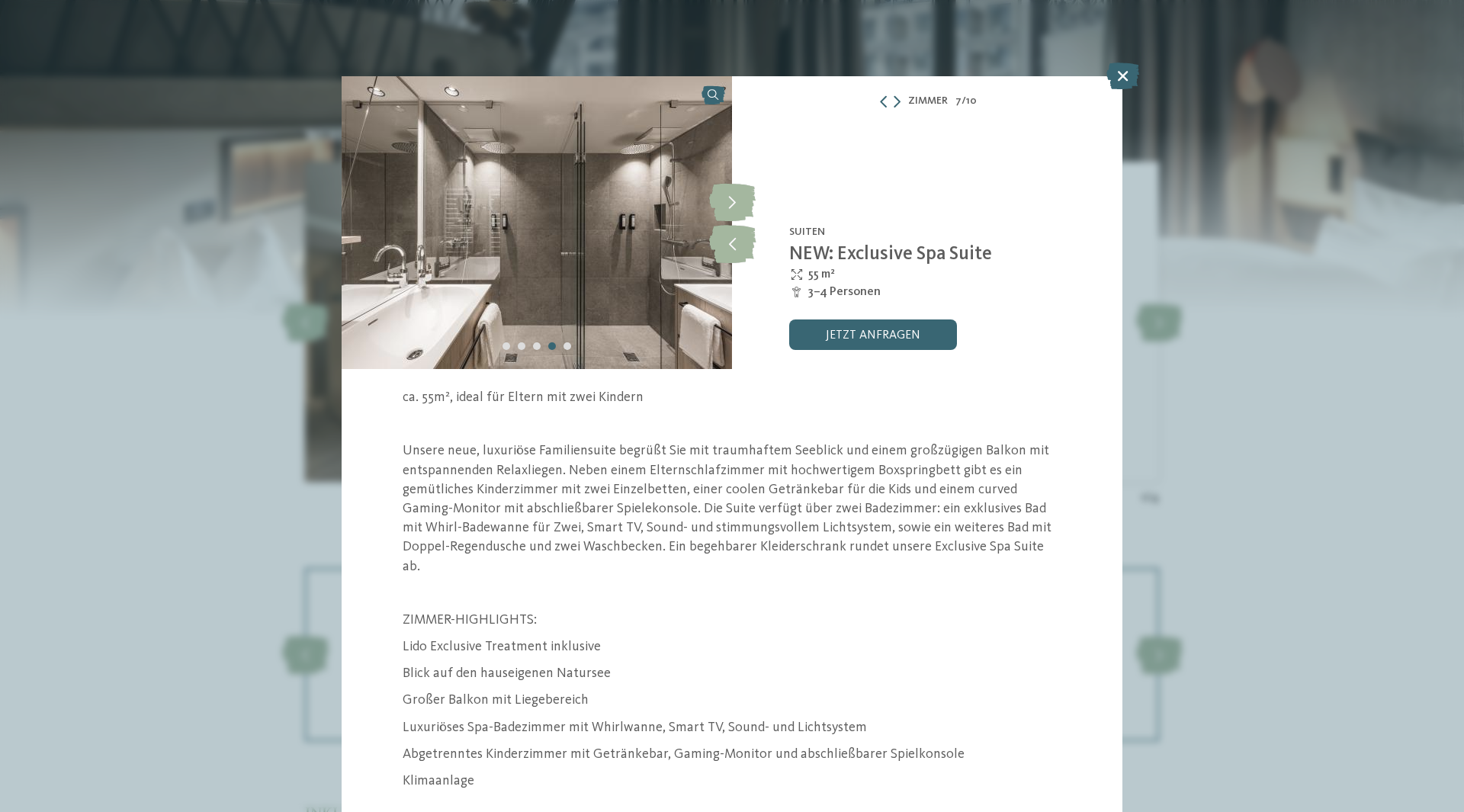
click at [1105, 73] on div "Zimmer 7 / 10 slide 7 of 10 2" at bounding box center [732, 406] width 1464 height 812
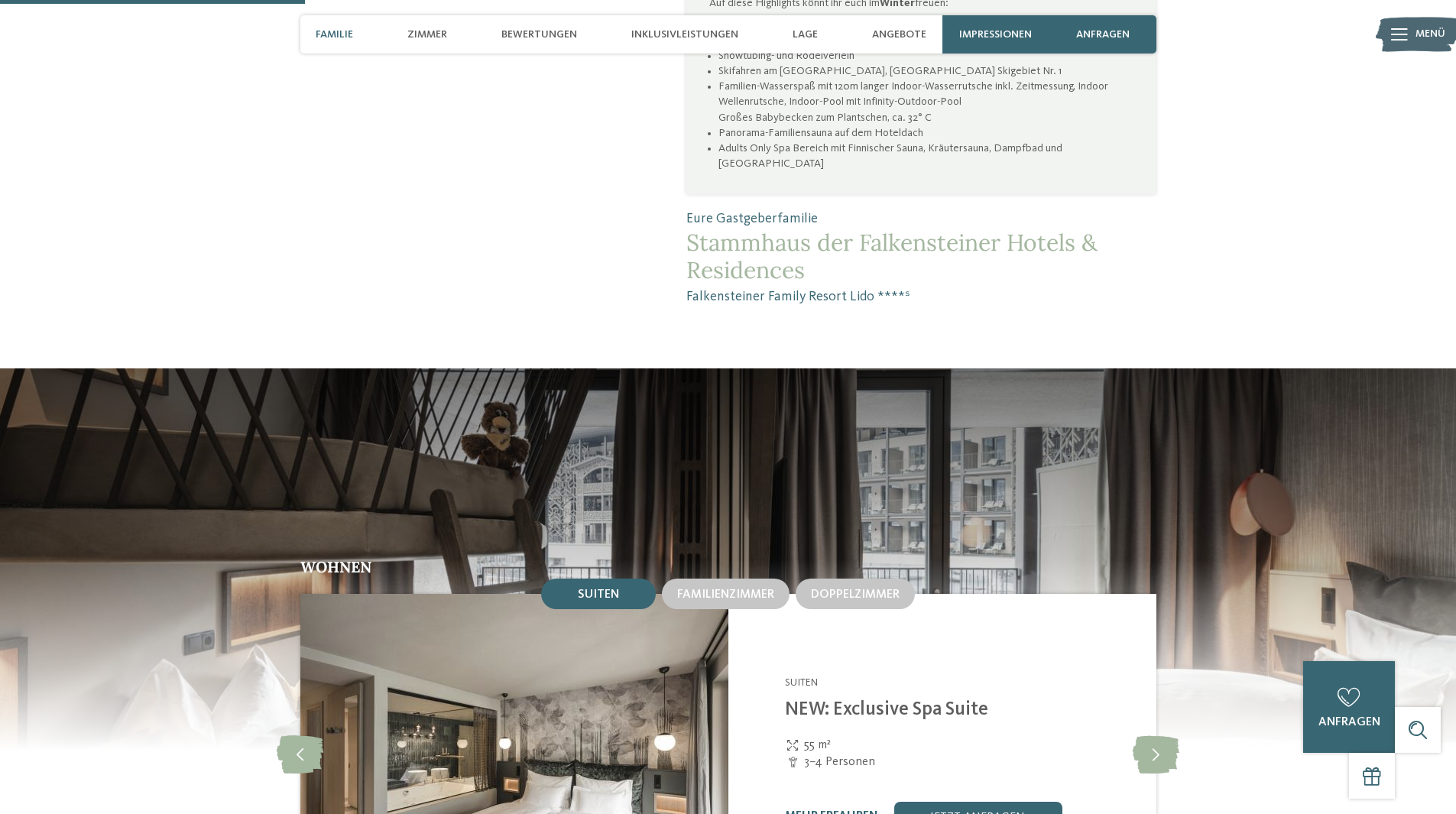
scroll to position [1069, 0]
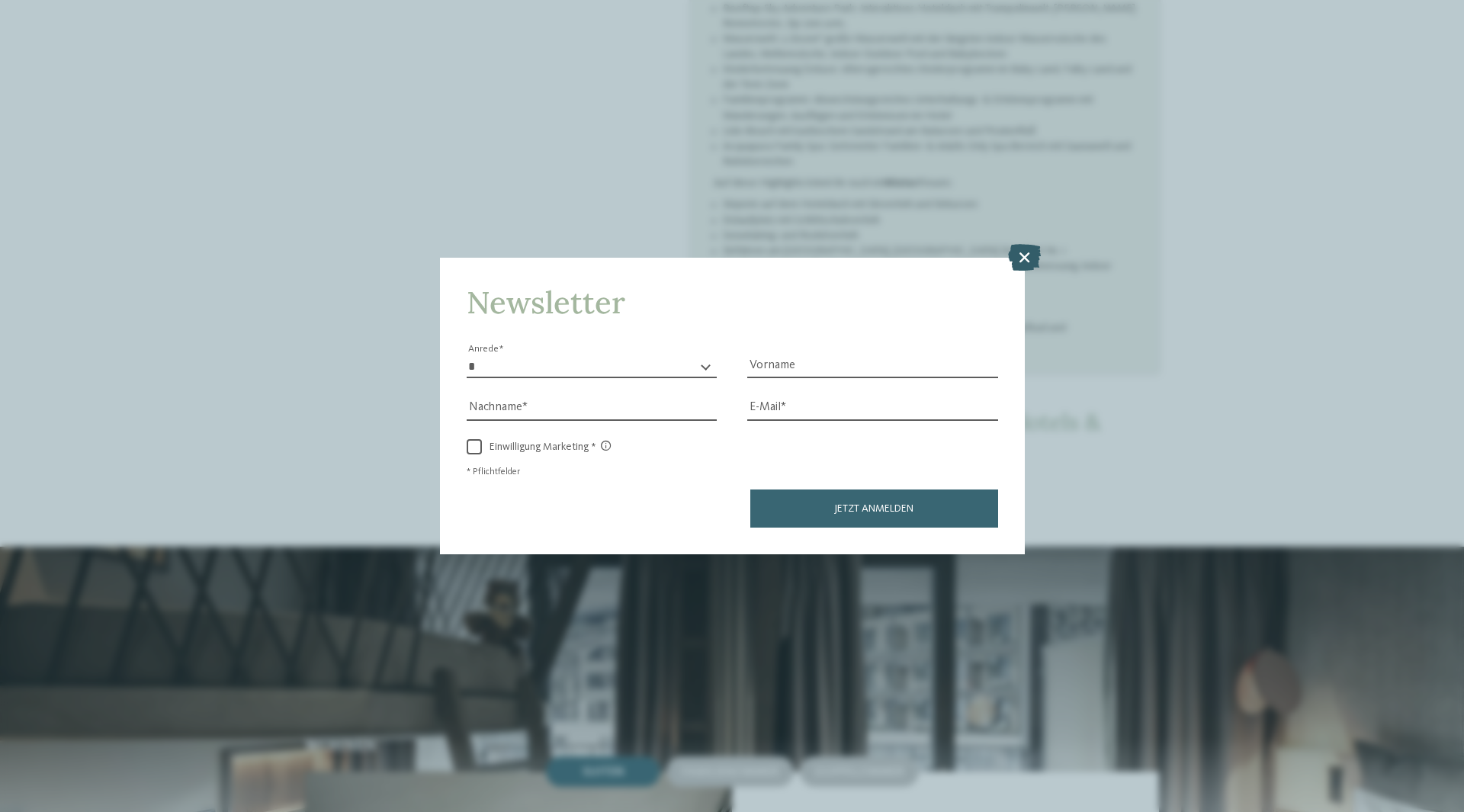
click at [1020, 260] on icon at bounding box center [1024, 257] width 33 height 26
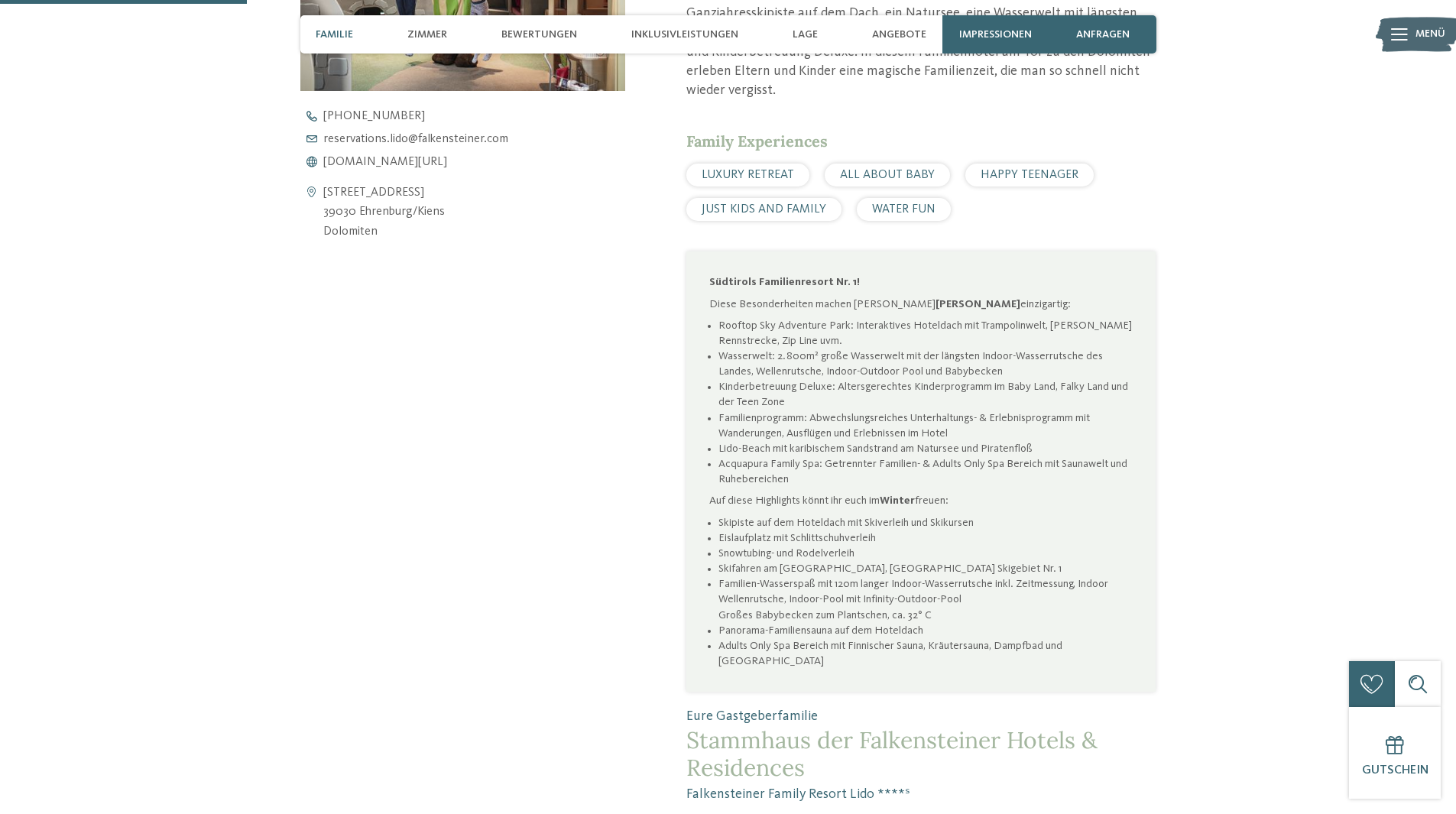
scroll to position [688, 0]
